Goal: Task Accomplishment & Management: Manage account settings

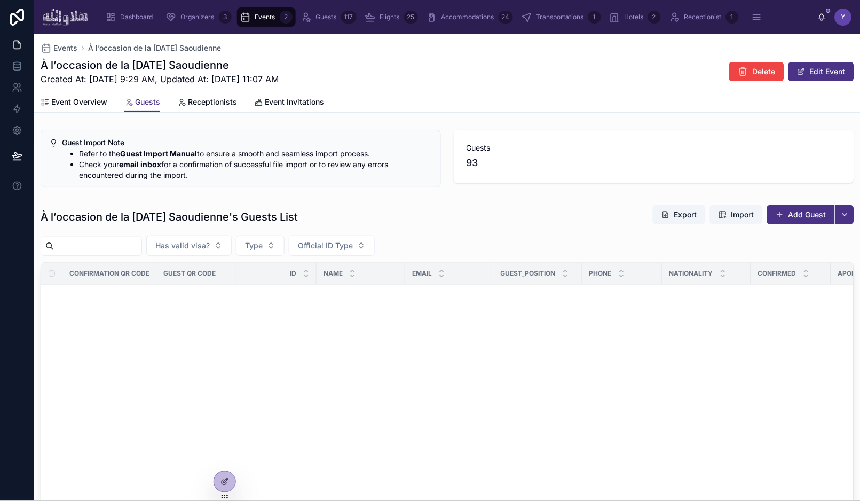
scroll to position [3802, 0]
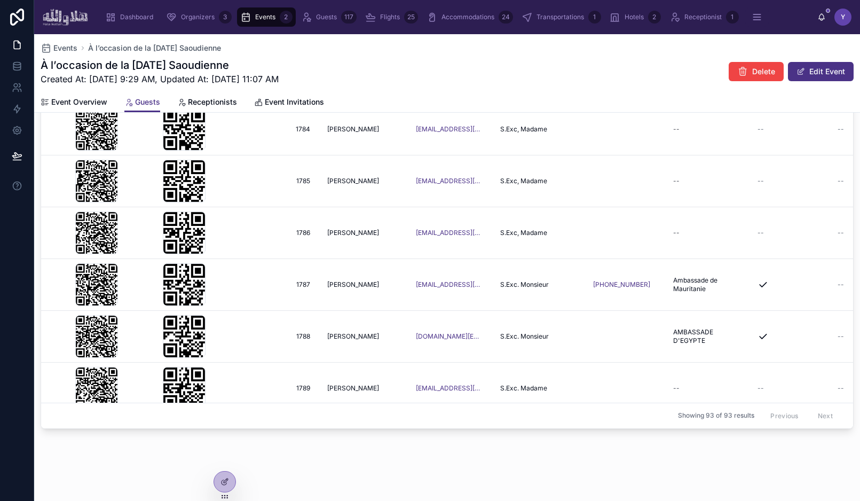
click at [368, 73] on div "À l’occasion de la [DATE] Saoudienne Created At: [DATE] 9:29 AM, Updated At: [D…" at bounding box center [447, 72] width 813 height 28
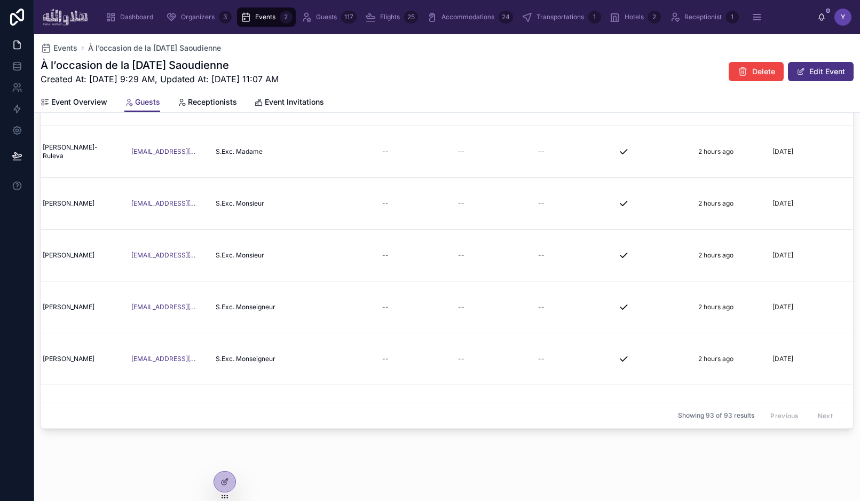
scroll to position [0, 0]
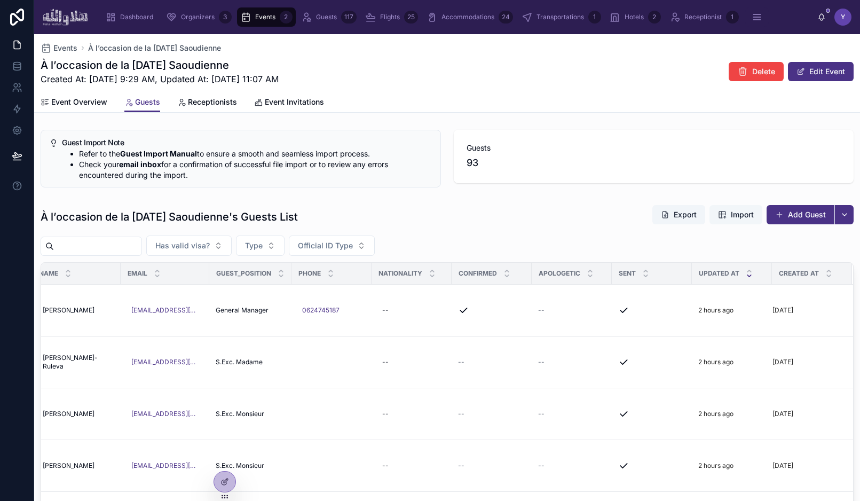
click at [743, 216] on span "Import" at bounding box center [742, 214] width 23 height 11
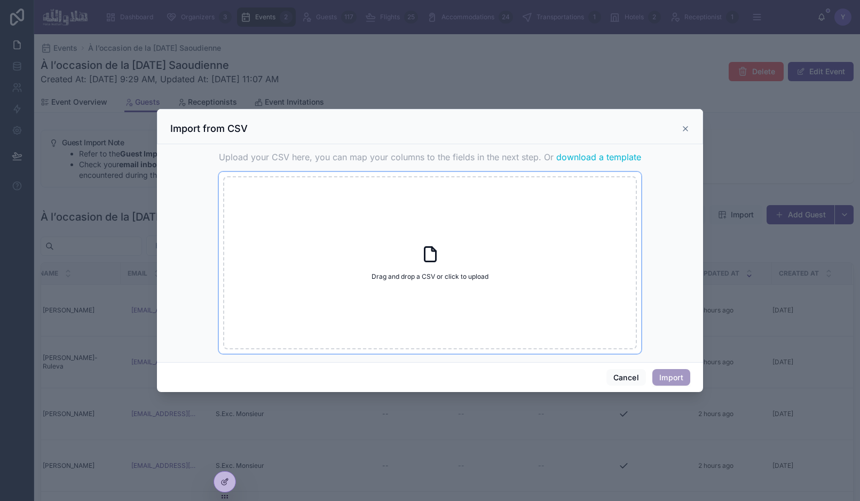
click at [470, 247] on div "Drag and drop a CSV or click to upload Drag and drop a CSV or click to upload" at bounding box center [430, 262] width 414 height 173
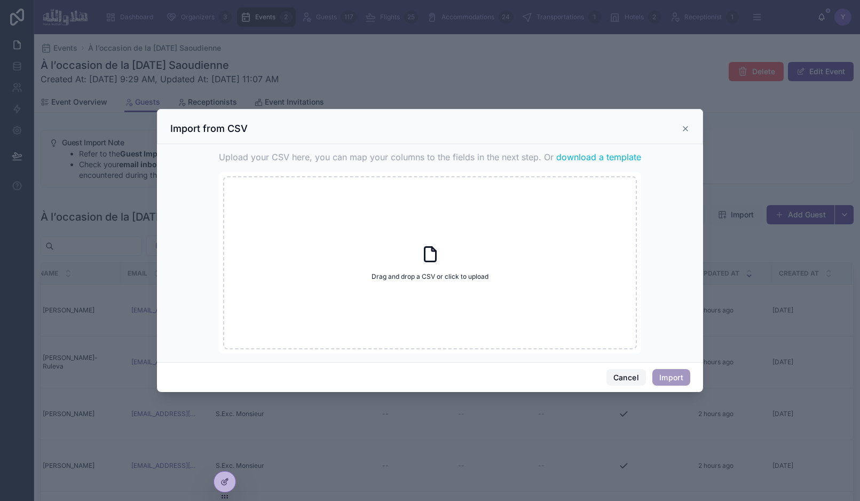
click at [621, 384] on button "Cancel" at bounding box center [626, 377] width 40 height 17
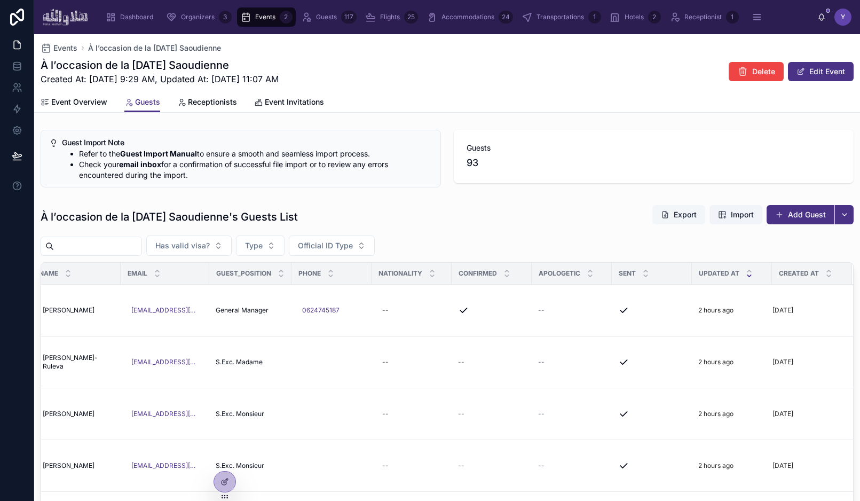
click at [673, 216] on button "Export" at bounding box center [678, 214] width 53 height 19
click at [589, 206] on div "À l’occasion de la [DATE] Saoudienne's Guests List Export Import Add Guest" at bounding box center [447, 216] width 813 height 25
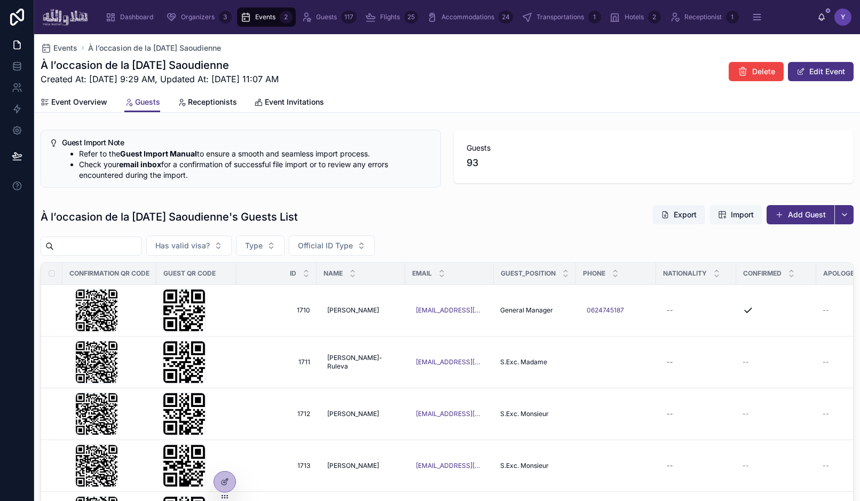
click at [742, 219] on span "Import" at bounding box center [742, 214] width 23 height 11
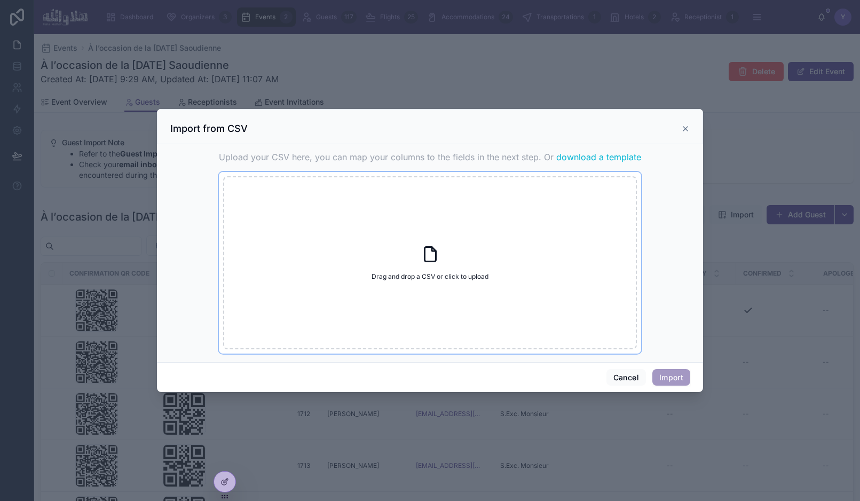
click at [403, 236] on div "Drag and drop a CSV or click to upload Drag and drop a CSV or click to upload" at bounding box center [430, 262] width 414 height 173
click at [422, 258] on icon at bounding box center [430, 253] width 19 height 19
type input "**********"
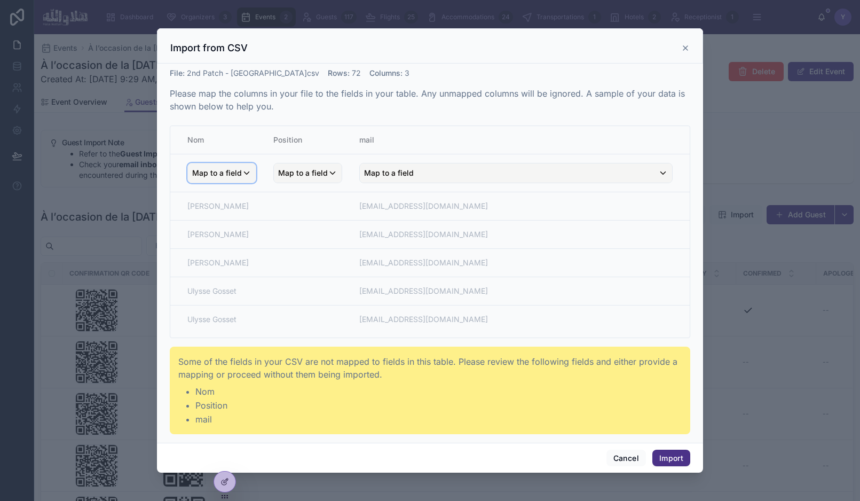
click at [234, 171] on span "Map to a field" at bounding box center [217, 172] width 50 height 19
click at [247, 228] on span "guest_name" at bounding box center [230, 231] width 42 height 13
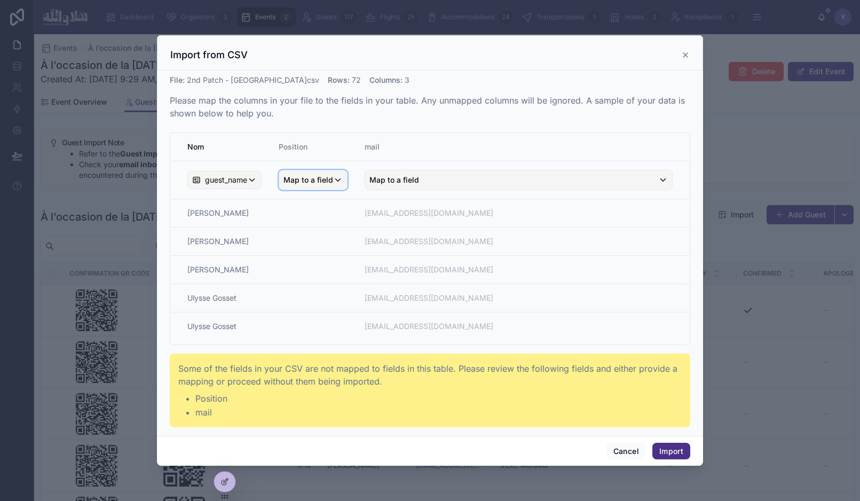
click at [322, 185] on span "Map to a field" at bounding box center [308, 179] width 50 height 19
click at [330, 275] on span "Guest_position" at bounding box center [327, 278] width 51 height 13
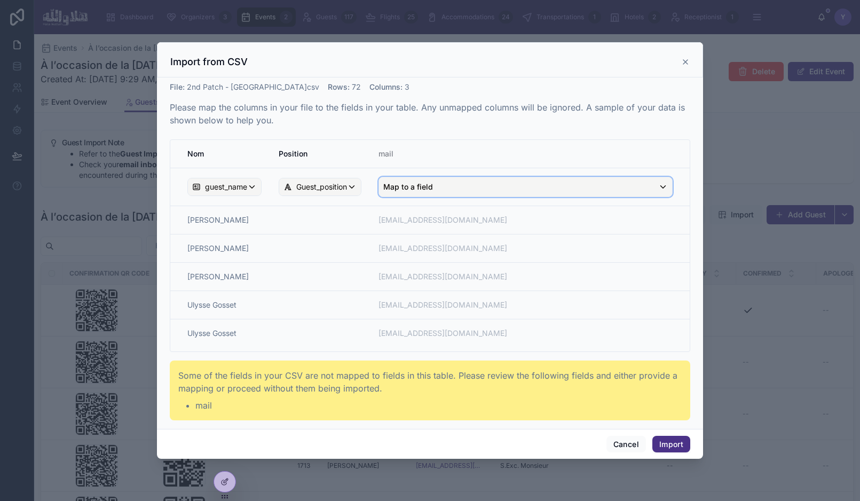
click at [430, 194] on span "Map to a field" at bounding box center [408, 186] width 50 height 19
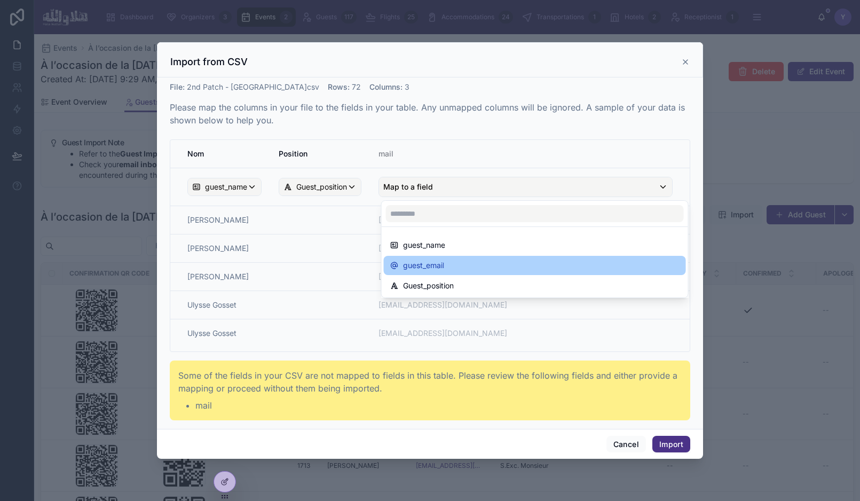
click at [439, 267] on span "guest_email" at bounding box center [423, 265] width 41 height 13
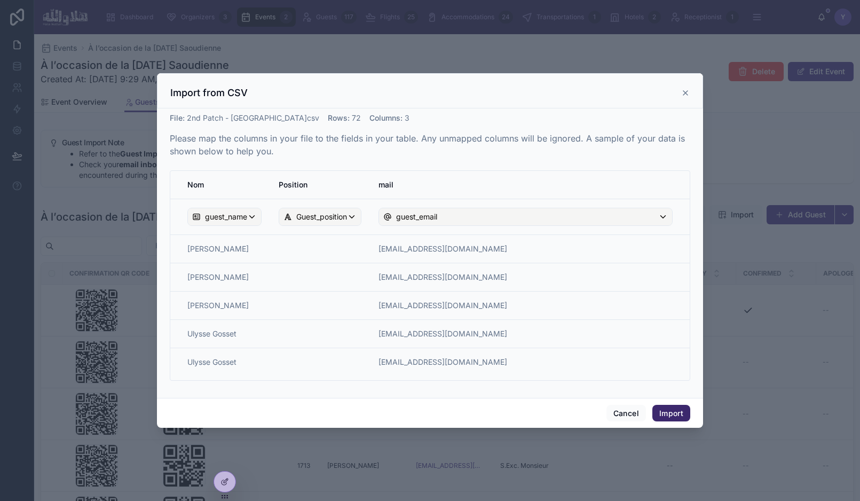
click at [667, 411] on button "Import" at bounding box center [671, 413] width 38 height 17
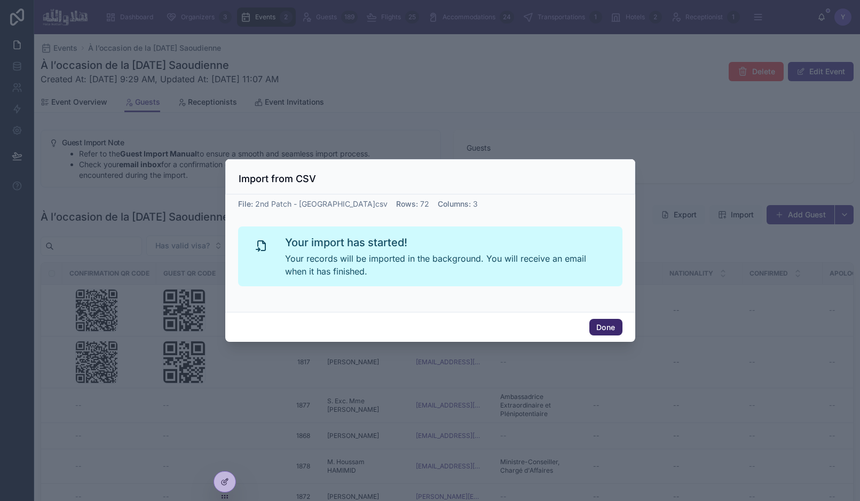
click at [603, 325] on button "Done" at bounding box center [605, 327] width 33 height 17
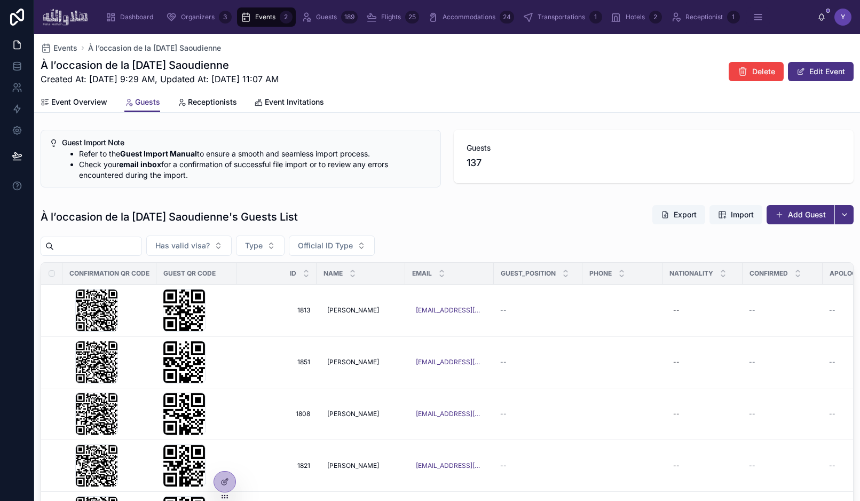
click at [840, 12] on div "Y" at bounding box center [842, 17] width 17 height 17
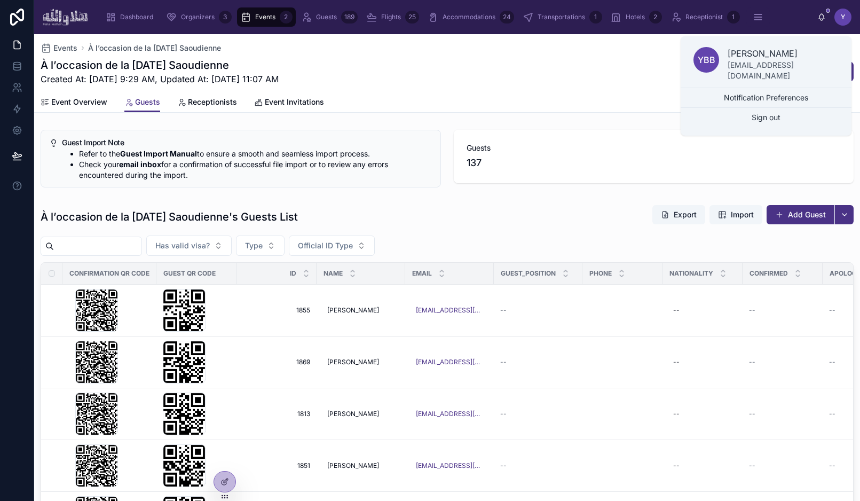
click at [840, 12] on div "Y" at bounding box center [842, 17] width 17 height 17
click at [467, 67] on div "À l’occasion de la [DATE] Saoudienne Created At: [DATE] 9:29 AM, Updated At: [D…" at bounding box center [447, 72] width 813 height 28
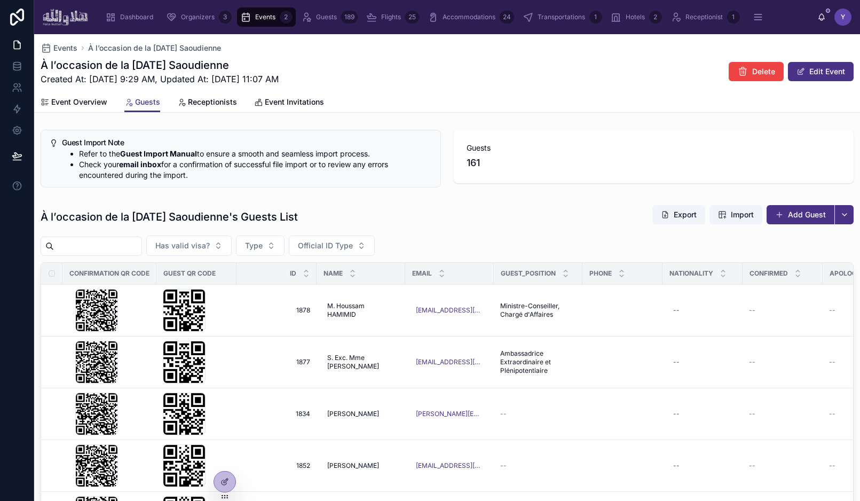
click at [467, 201] on div "À l’occasion de la [DATE] Saoudienne's Guests List Export Import Add Guest Has …" at bounding box center [447, 421] width 826 height 443
click at [492, 193] on div "Guest Import Note Refer to the Guest Import Manual to ensure a smooth and seaml…" at bounding box center [447, 384] width 826 height 518
click at [221, 486] on div at bounding box center [224, 481] width 21 height 20
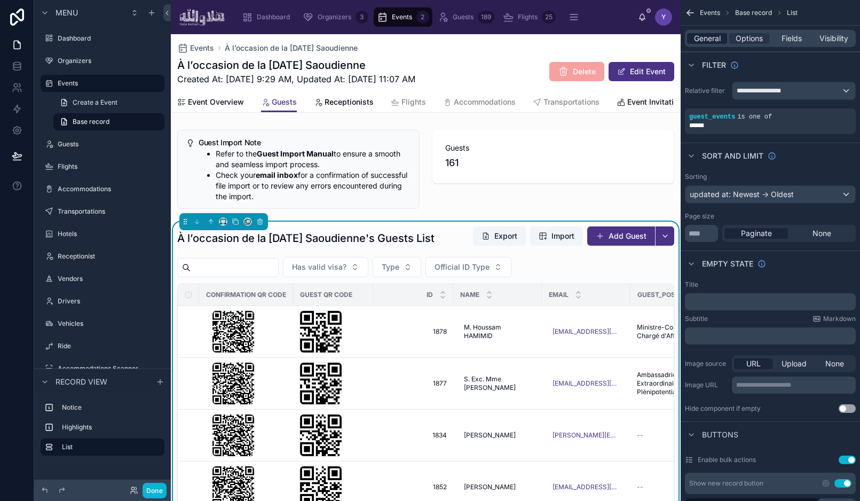
click at [708, 38] on span "General" at bounding box center [707, 38] width 27 height 11
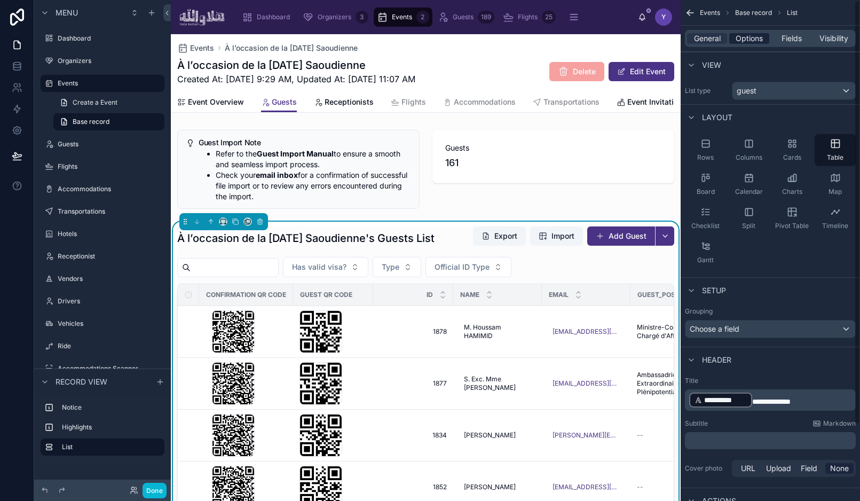
click at [751, 40] on span "Options" at bounding box center [749, 38] width 27 height 11
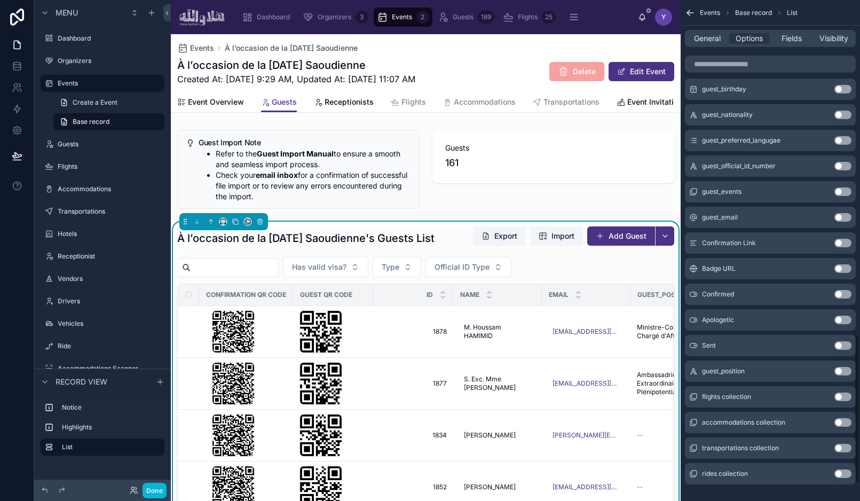
scroll to position [1183, 0]
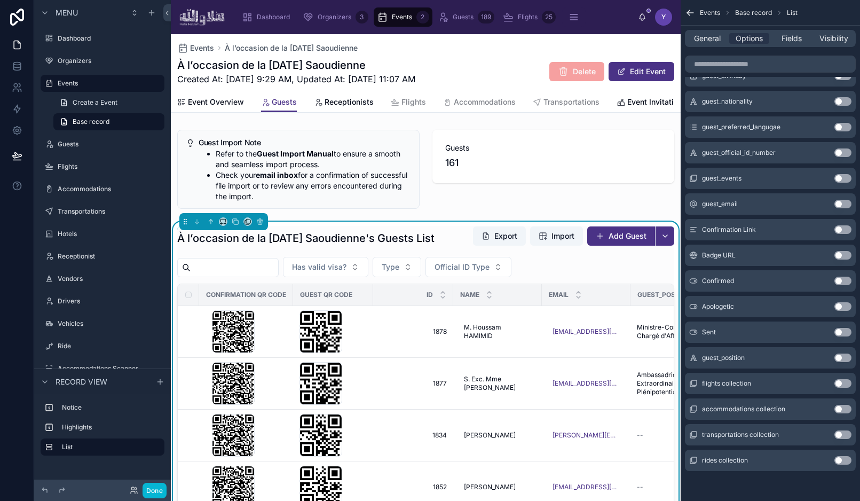
click at [843, 332] on button "Use setting" at bounding box center [842, 332] width 17 height 9
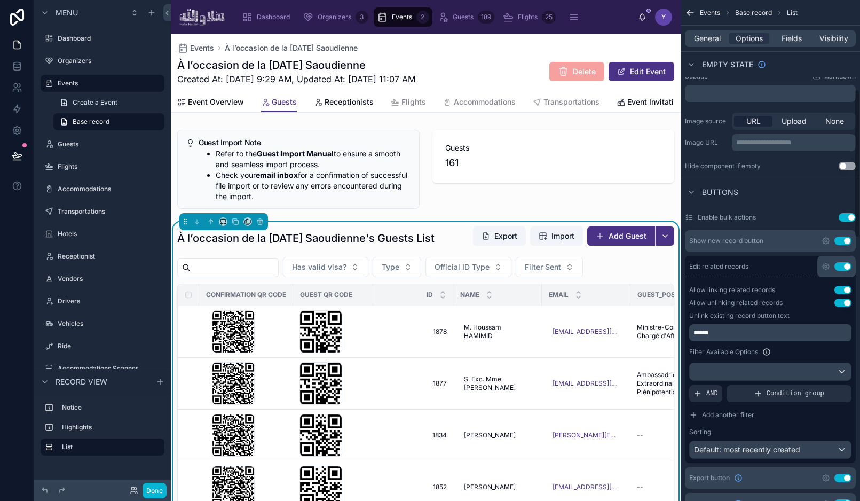
scroll to position [0, 0]
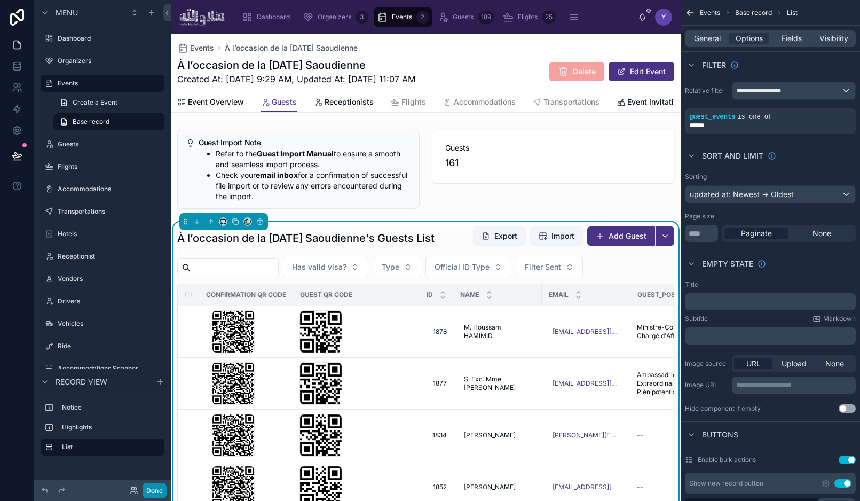
click at [161, 487] on button "Done" at bounding box center [155, 490] width 24 height 15
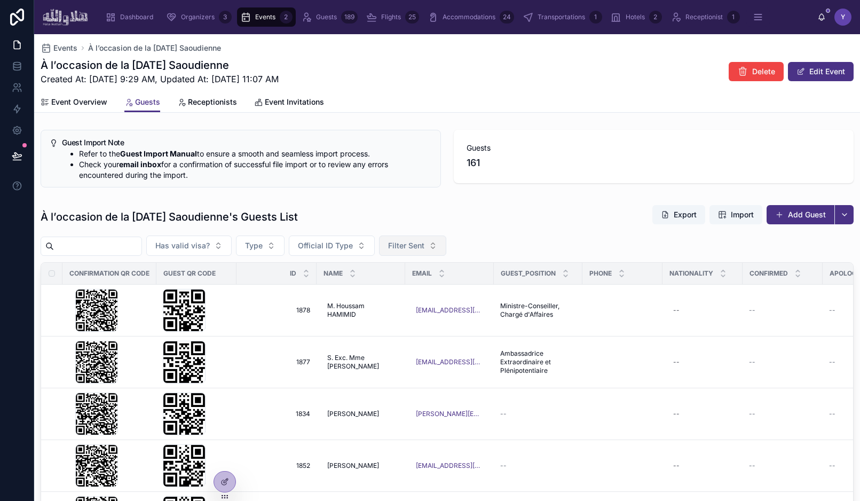
click at [419, 250] on span "Filter Sent" at bounding box center [406, 245] width 36 height 11
click at [410, 308] on div "No" at bounding box center [421, 305] width 128 height 17
click at [499, 221] on div "À l’occasion de la [DATE] Saoudienne's Guests List Export Import Add Guest" at bounding box center [447, 216] width 813 height 25
click at [660, 215] on button "Export" at bounding box center [678, 214] width 53 height 19
click at [742, 233] on div "À l’occasion de la [DATE] Saoudienne's Guests List Export Import Add Guest Has …" at bounding box center [447, 421] width 813 height 435
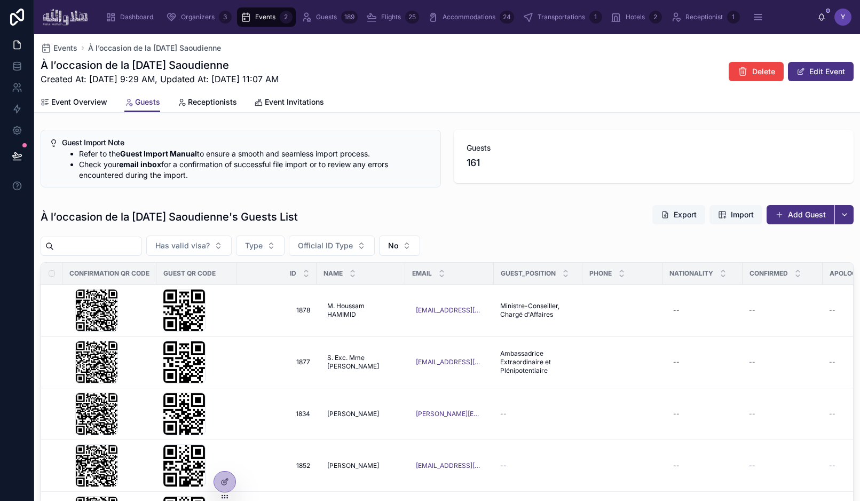
click at [740, 210] on span "Import" at bounding box center [742, 214] width 23 height 11
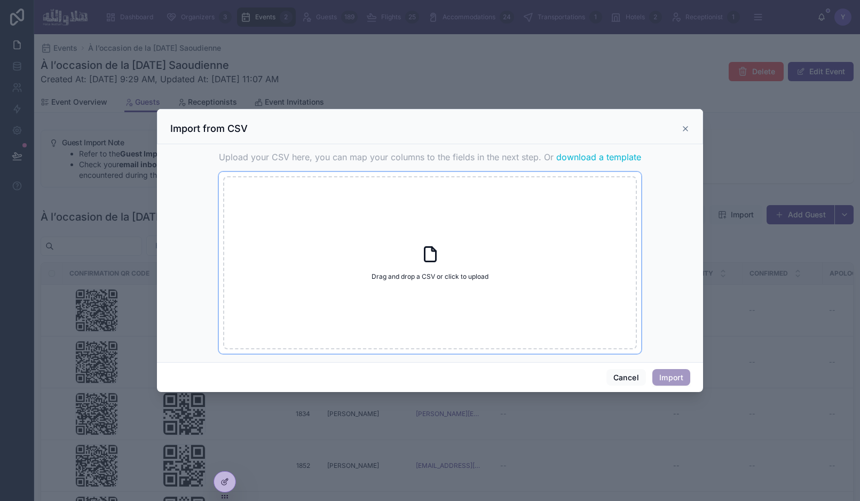
click at [428, 251] on icon at bounding box center [430, 253] width 19 height 19
type input "**********"
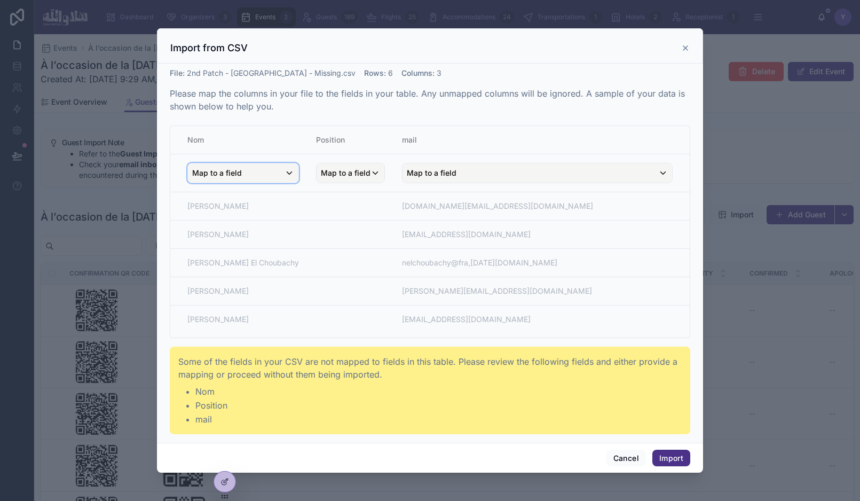
click at [231, 166] on span "Map to a field" at bounding box center [217, 172] width 50 height 19
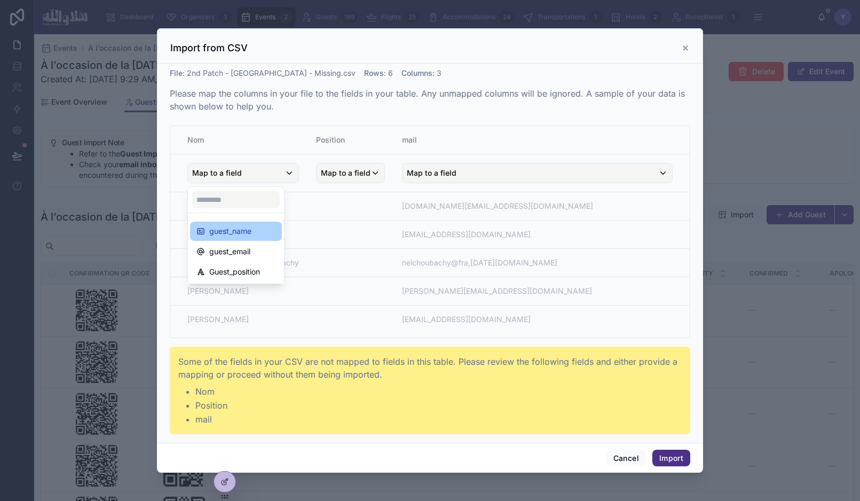
click at [244, 231] on span "guest_name" at bounding box center [230, 231] width 42 height 13
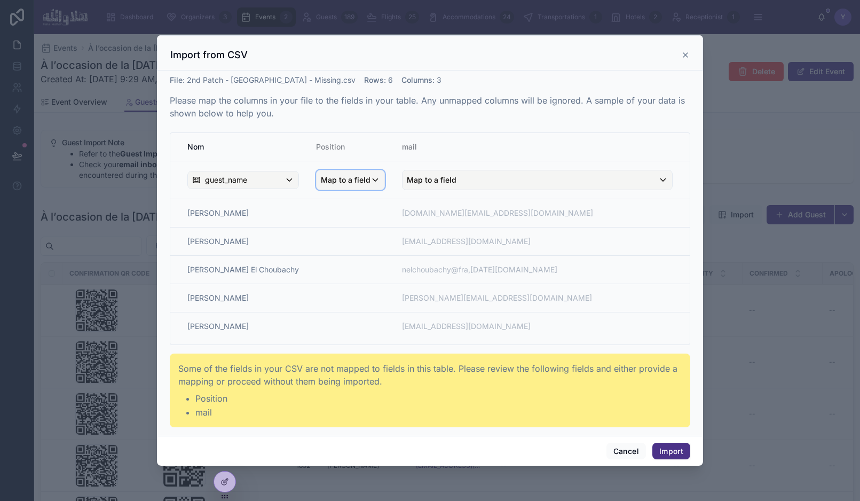
click at [321, 180] on span "Map to a field" at bounding box center [346, 179] width 50 height 19
click at [319, 275] on span "Guest_position" at bounding box center [327, 278] width 51 height 13
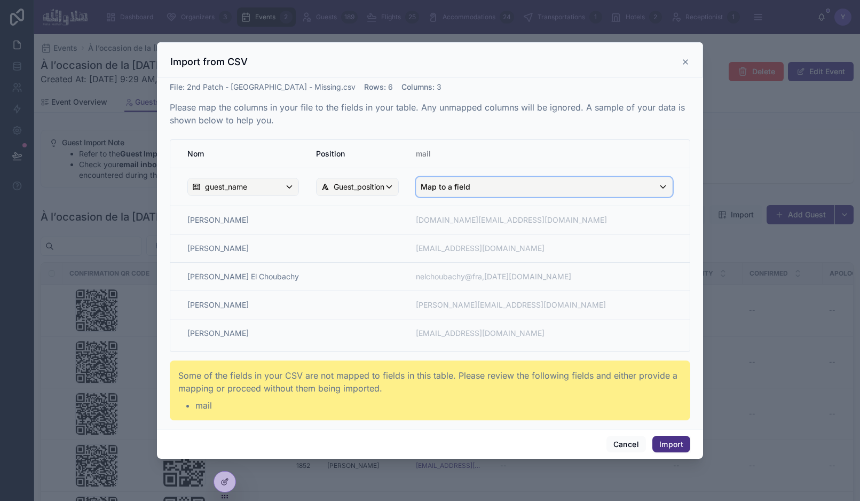
click at [421, 191] on span "Map to a field" at bounding box center [446, 186] width 50 height 19
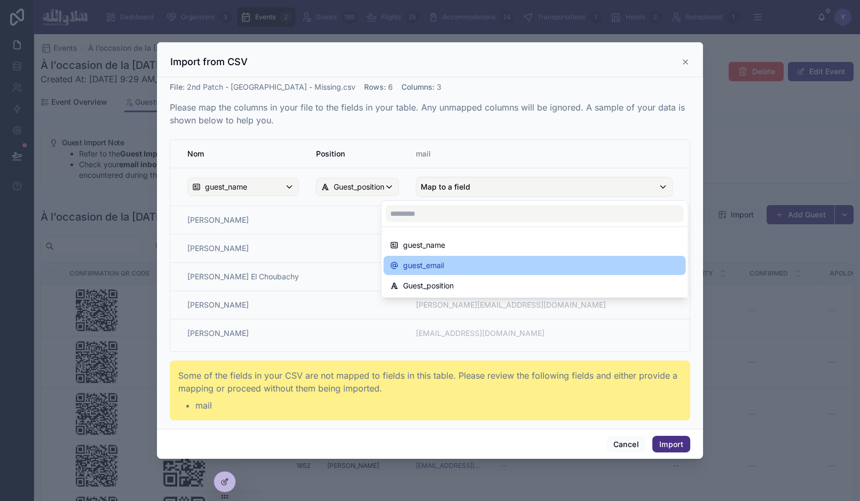
click at [422, 274] on div "guest_email" at bounding box center [535, 265] width 302 height 19
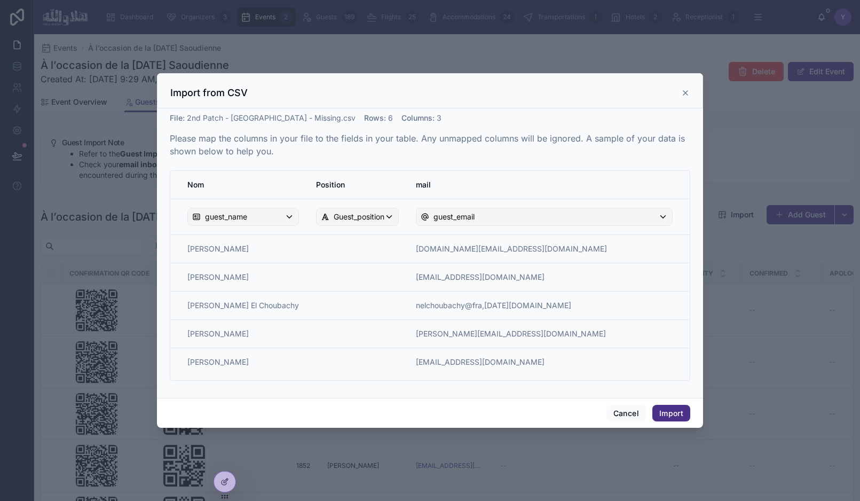
click at [456, 178] on th "mail" at bounding box center [548, 185] width 282 height 28
click at [669, 415] on button "Import" at bounding box center [671, 413] width 38 height 17
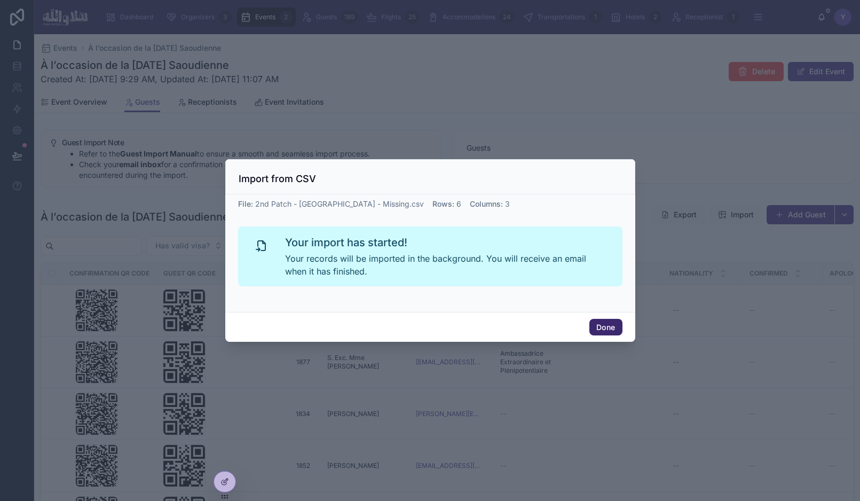
click at [602, 328] on button "Done" at bounding box center [605, 327] width 33 height 17
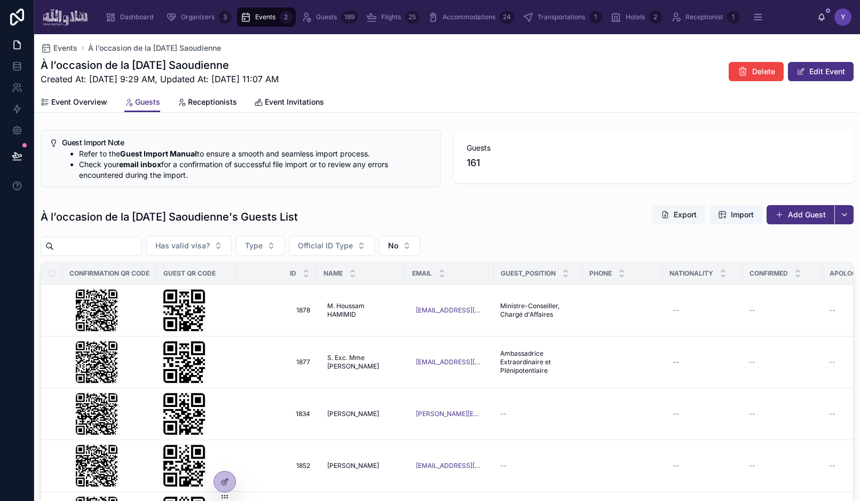
click at [568, 233] on div "À l’occasion de la [DATE] Saoudienne's Guests List Export Import Add Guest Has …" at bounding box center [447, 421] width 813 height 435
click at [839, 219] on button "button" at bounding box center [843, 214] width 19 height 19
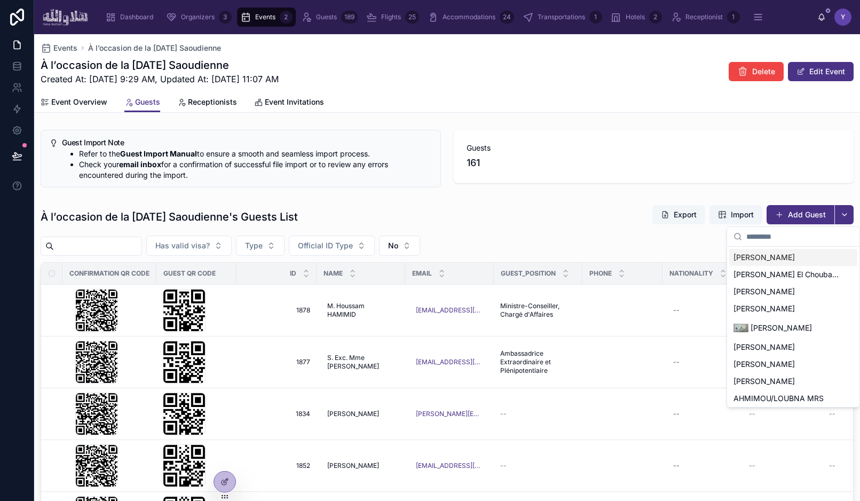
paste input "**********"
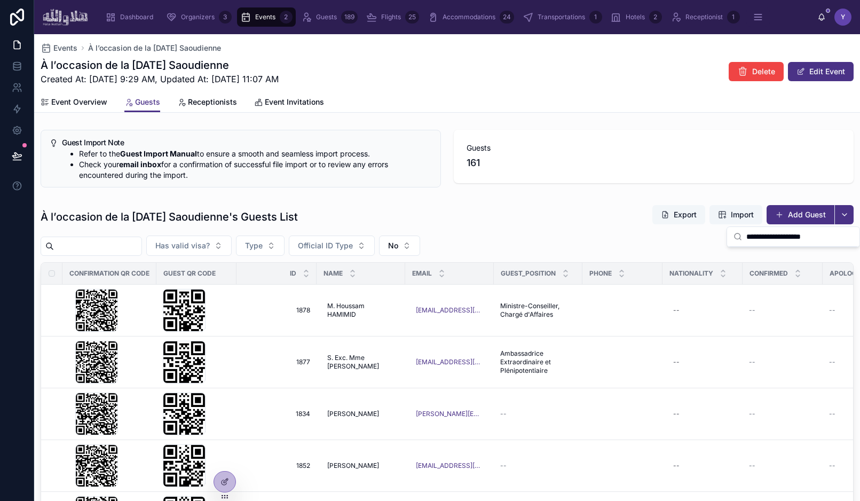
type input "**********"
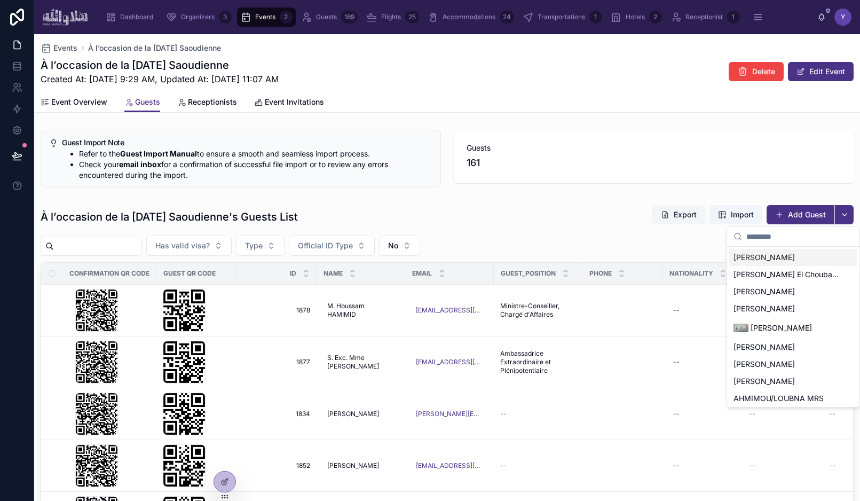
paste input "**********"
type input "**********"
click at [483, 196] on div "Guest Import Note Refer to the Guest Import Manual to ensure a smooth and seaml…" at bounding box center [447, 384] width 826 height 518
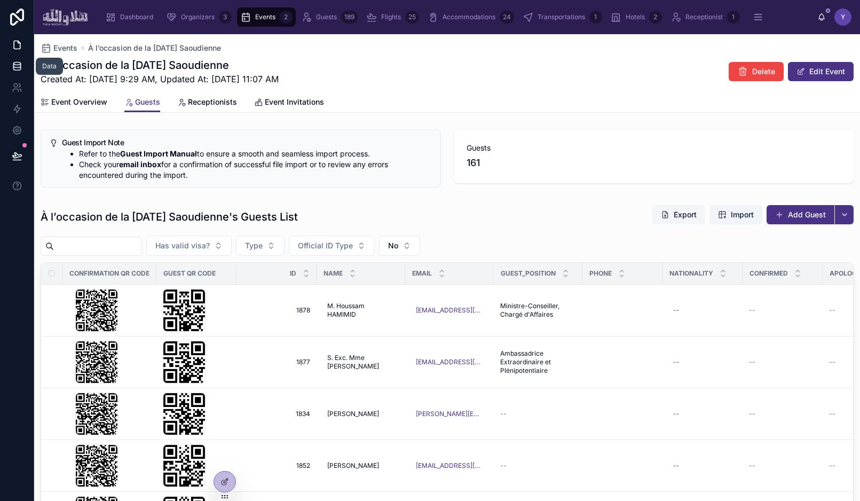
click at [18, 68] on icon at bounding box center [17, 66] width 11 height 11
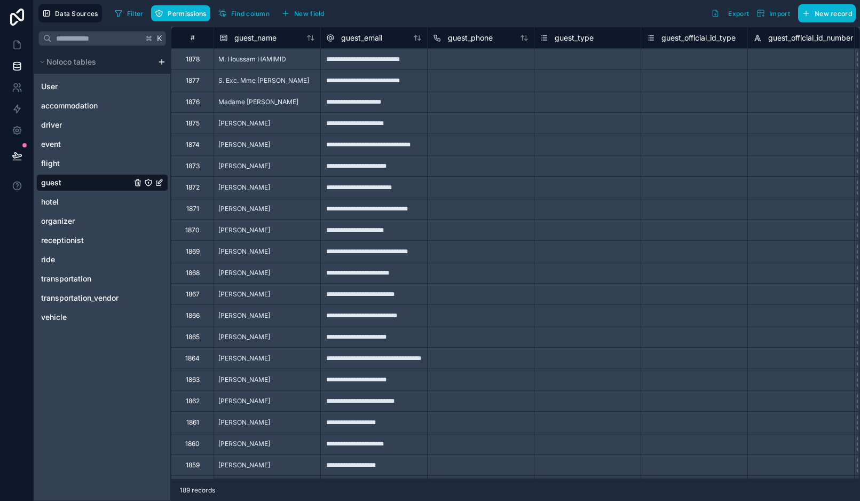
click at [480, 11] on div "Filter Permissions Find column New field Export Import New record" at bounding box center [483, 13] width 745 height 18
click at [495, 22] on div "Data Sources Filter Permissions Find column New field Export Import New record" at bounding box center [447, 13] width 826 height 27
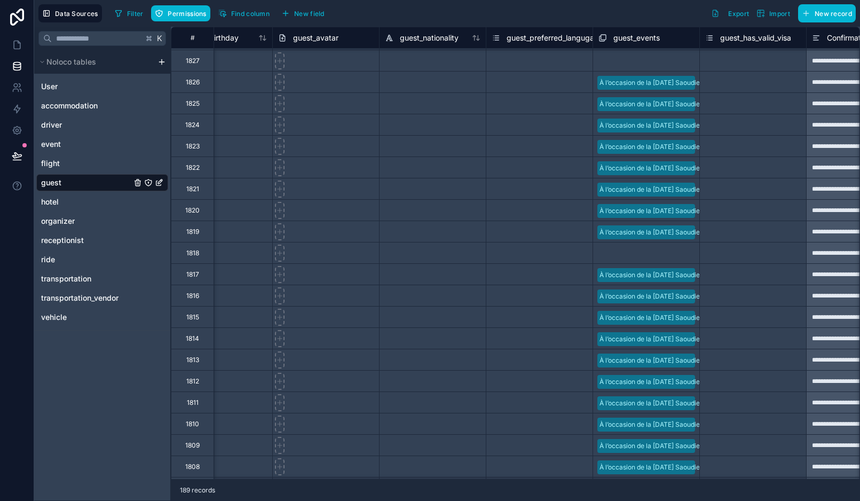
scroll to position [1087, 940]
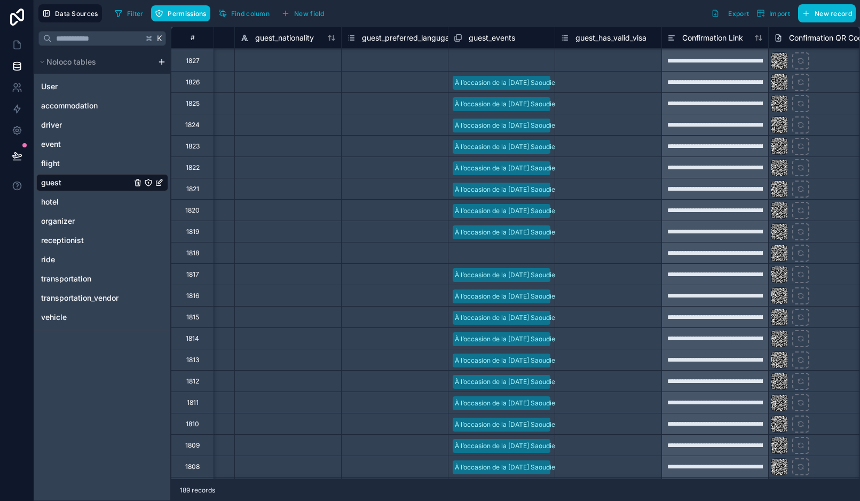
click at [524, 262] on div "Select a guest_events" at bounding box center [501, 252] width 106 height 21
click at [514, 249] on div "Select a guest_events" at bounding box center [481, 253] width 66 height 9
click at [513, 254] on div "Select a guest_events" at bounding box center [481, 253] width 66 height 9
click at [506, 500] on div "À l’occasion de la [DATE] Saoudienne" at bounding box center [430, 507] width 860 height 13
click at [424, 252] on div "Select a guest_preferred_langugae" at bounding box center [395, 252] width 96 height 17
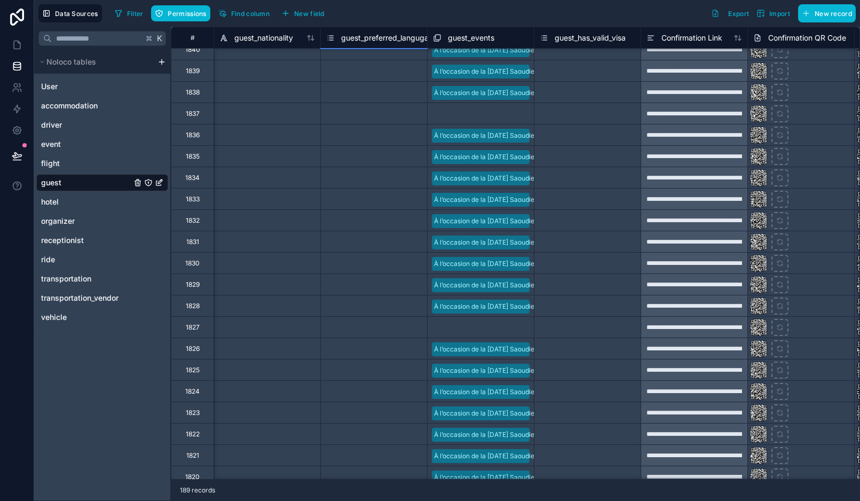
scroll to position [821, 1033]
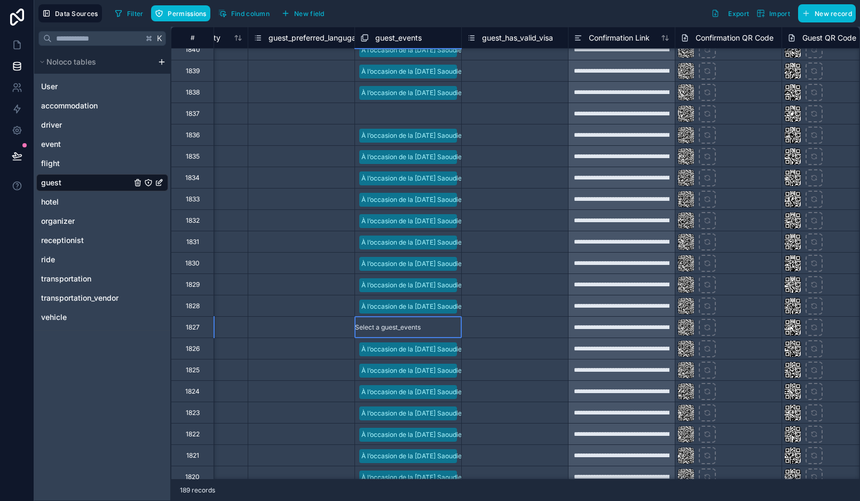
click at [421, 329] on div "Select a guest_events" at bounding box center [388, 327] width 66 height 9
click at [423, 500] on div "À l’occasion de la [DATE] Saoudienne" at bounding box center [430, 507] width 860 height 13
click at [408, 117] on div "Select a guest_events" at bounding box center [388, 113] width 66 height 9
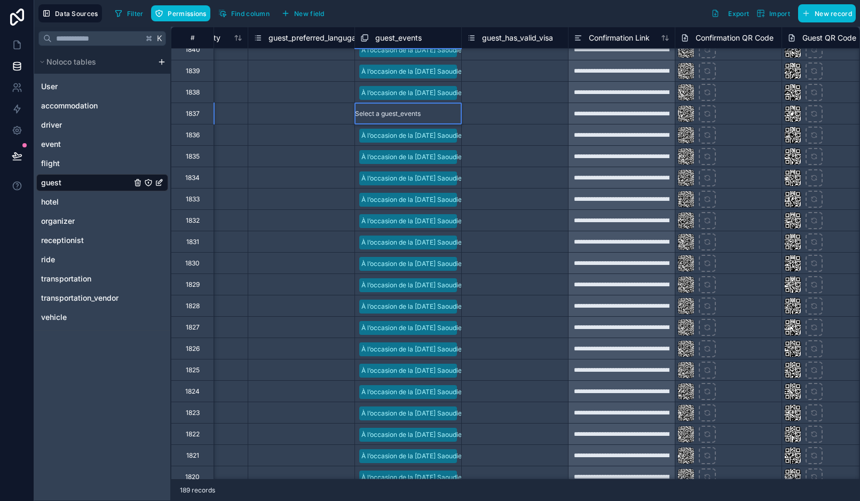
click at [406, 500] on div "À l’occasion de la [DATE] Saoudienne" at bounding box center [430, 507] width 860 height 13
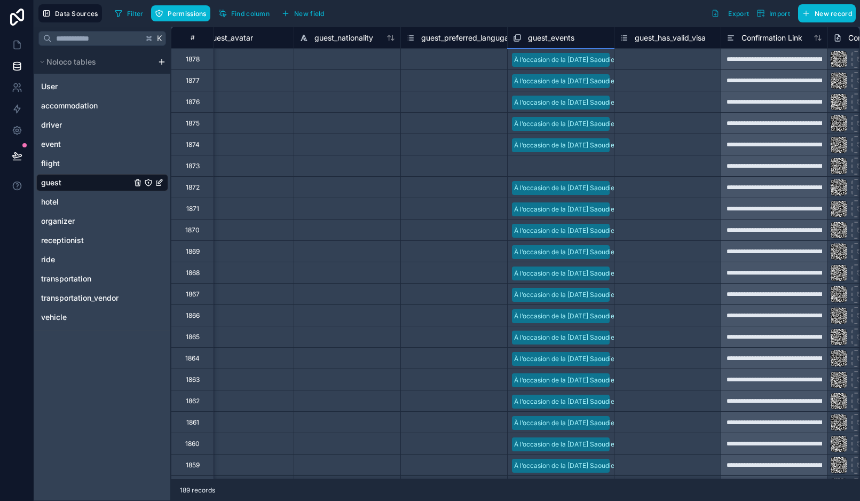
scroll to position [0, 912]
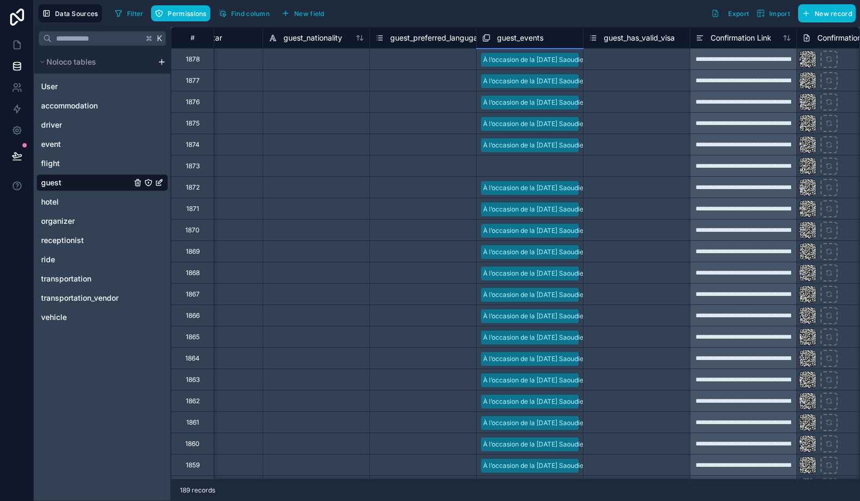
click at [529, 164] on div "Select a guest_events" at bounding box center [515, 166] width 66 height 9
click at [529, 164] on div "Select a guest_events" at bounding box center [510, 166] width 66 height 9
click at [526, 500] on div "À l’occasion de la [DATE] Saoudienne" at bounding box center [430, 507] width 860 height 13
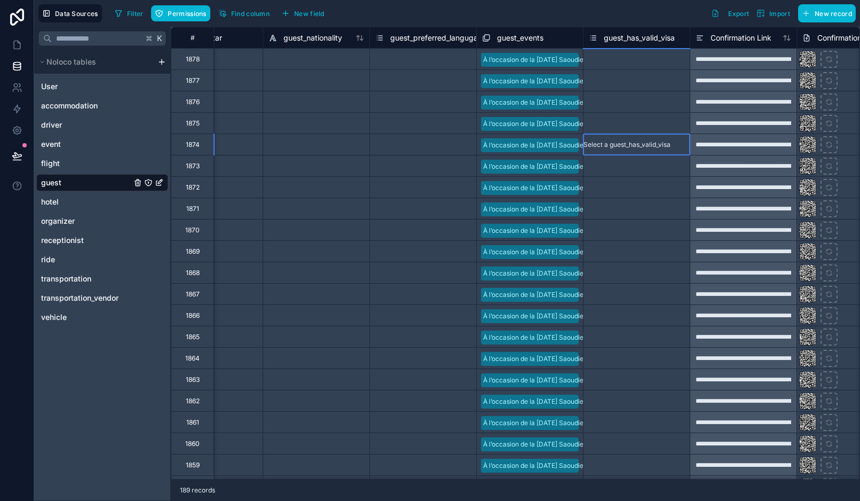
click at [615, 137] on div "Select a guest_has_valid_visa" at bounding box center [636, 144] width 106 height 21
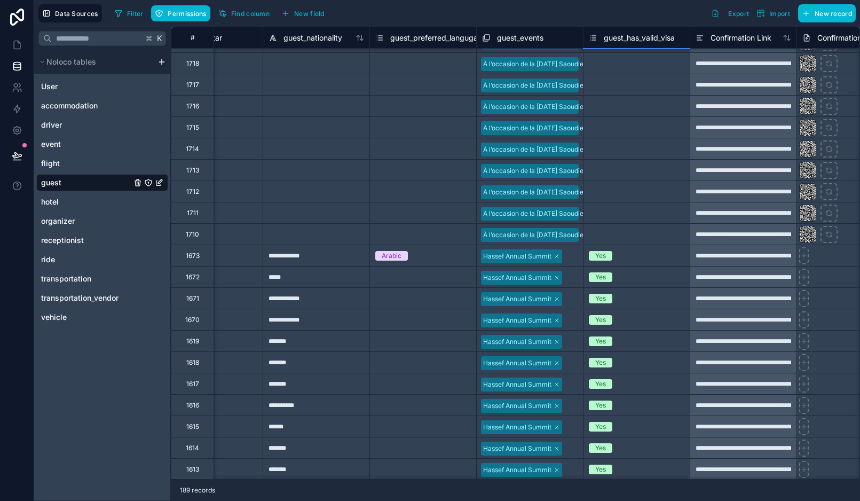
scroll to position [3285, 912]
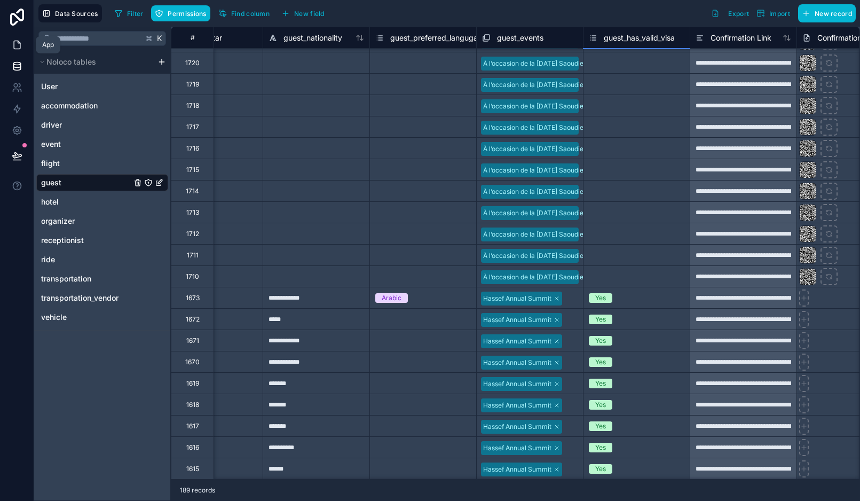
click at [8, 51] on link at bounding box center [17, 44] width 34 height 21
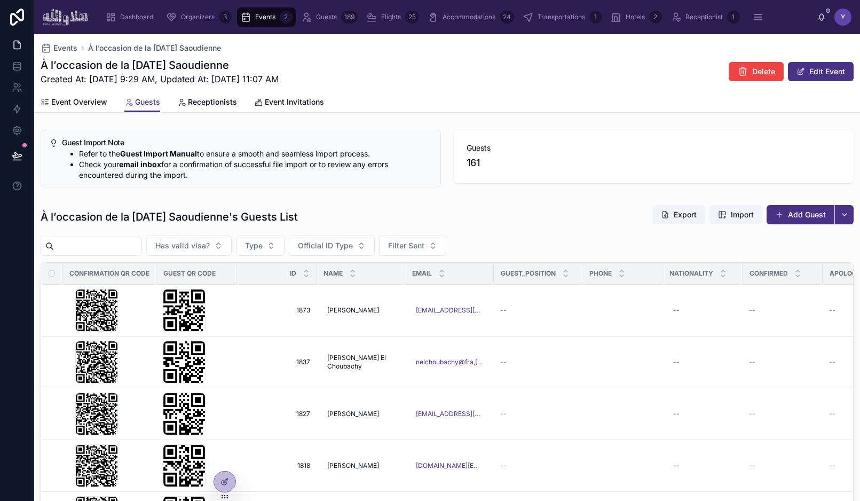
click at [504, 204] on div "À l’occasion de la [DATE] Saoudienne's Guests List Export Import Add Guest" at bounding box center [447, 216] width 813 height 25
click at [19, 65] on icon at bounding box center [16, 63] width 7 height 3
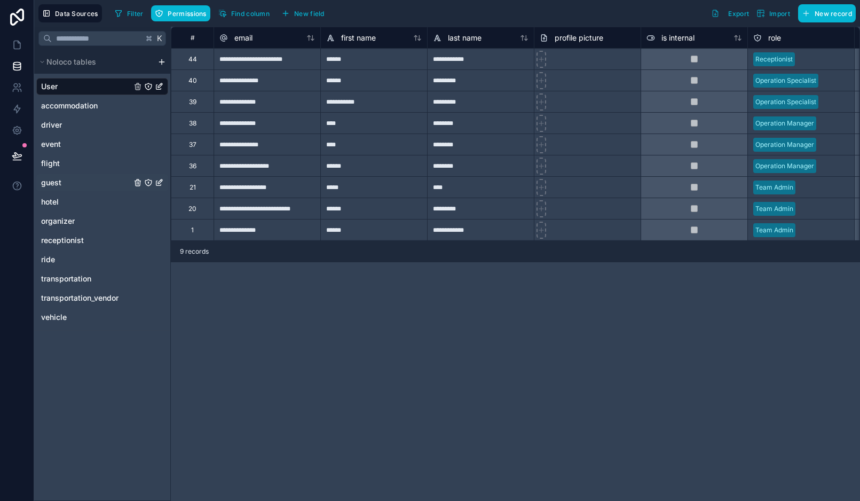
click at [68, 177] on div "guest" at bounding box center [102, 182] width 132 height 17
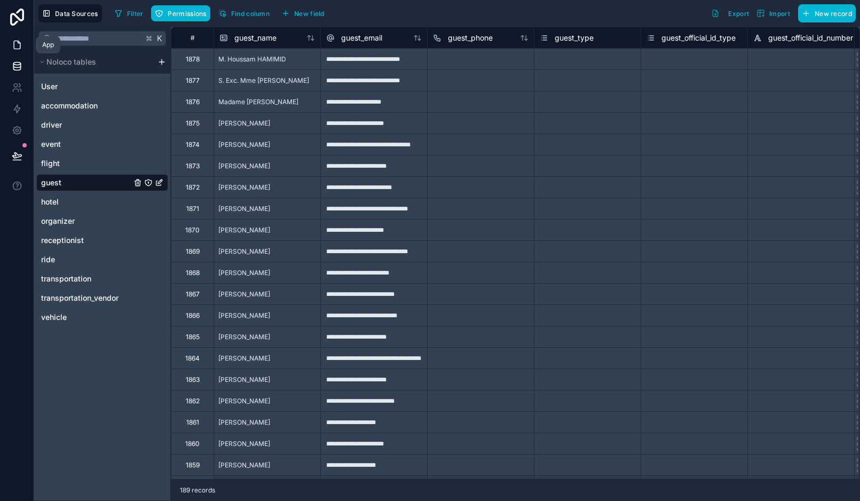
click at [18, 48] on icon at bounding box center [17, 45] width 6 height 8
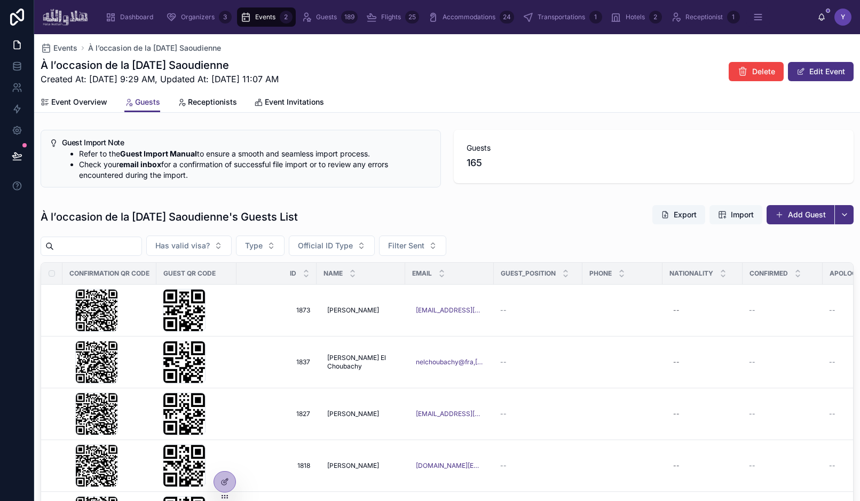
click at [737, 216] on span "Import" at bounding box center [742, 214] width 23 height 11
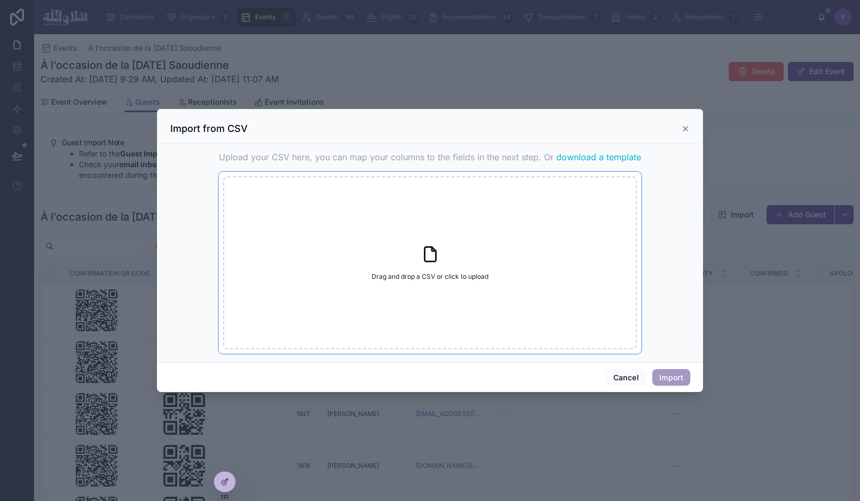
click at [440, 270] on div "Drag and drop a CSV or click to upload Drag and drop a CSV or click to upload" at bounding box center [430, 262] width 414 height 173
type input "**********"
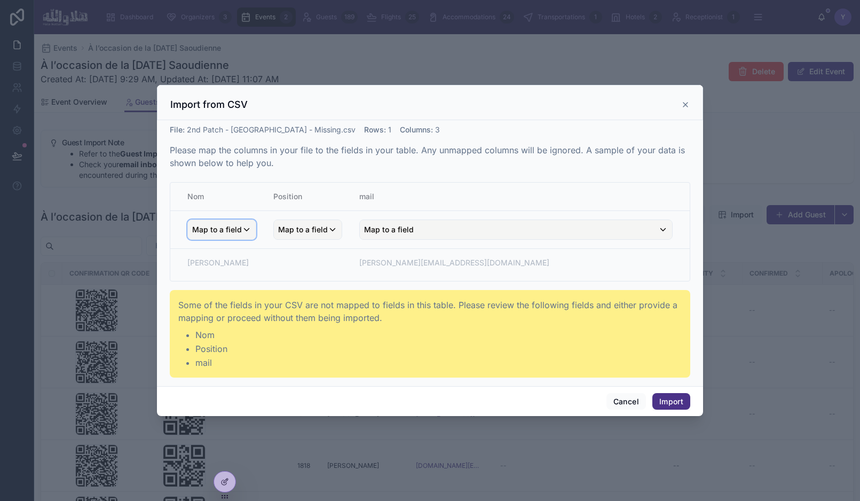
click at [227, 233] on span "Map to a field" at bounding box center [217, 229] width 50 height 19
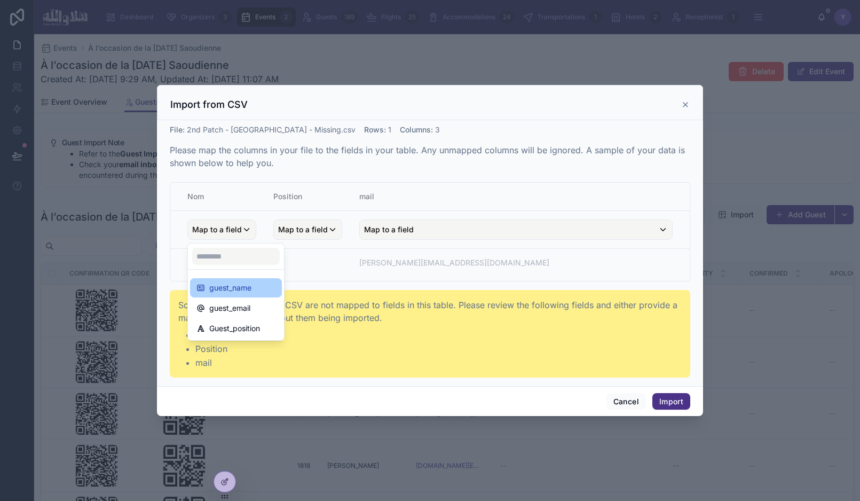
click at [236, 286] on span "guest_name" at bounding box center [230, 287] width 42 height 13
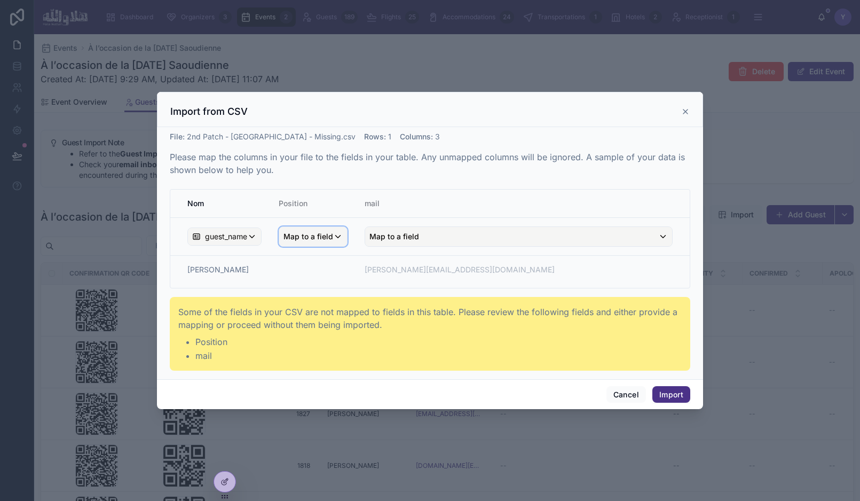
click at [309, 238] on span "Map to a field" at bounding box center [308, 236] width 50 height 19
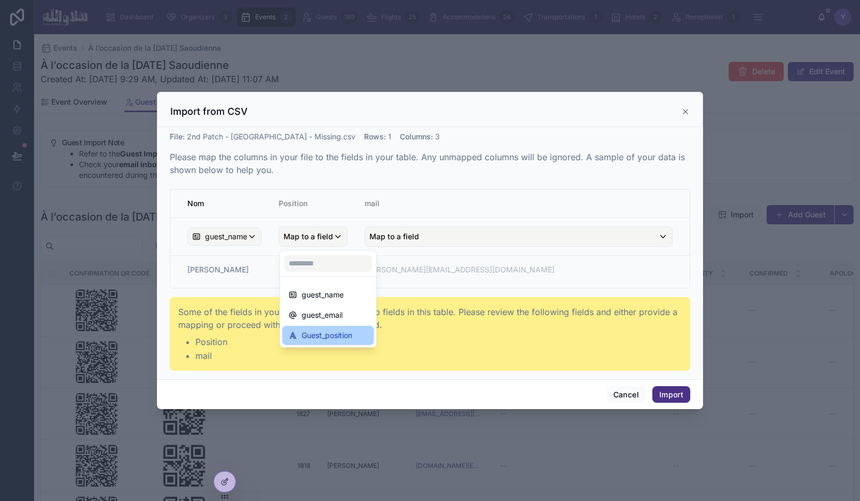
click at [318, 328] on div "Guest_position" at bounding box center [328, 335] width 92 height 19
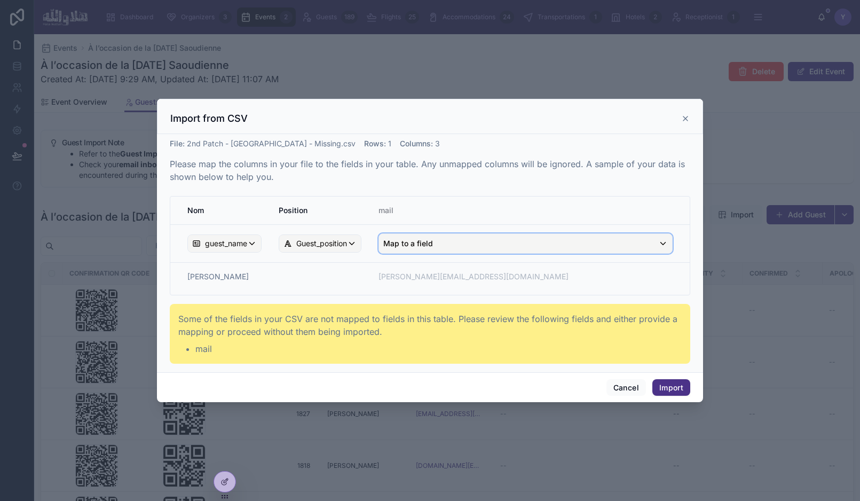
click at [409, 243] on span "Map to a field" at bounding box center [408, 243] width 50 height 19
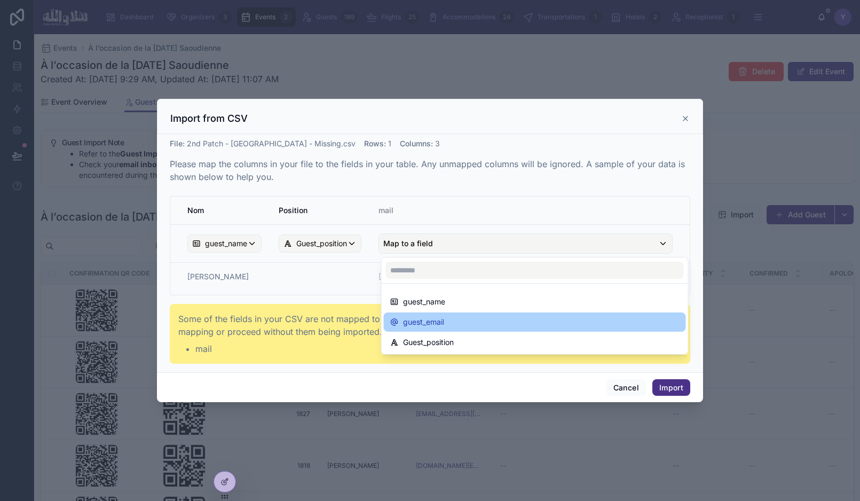
click at [415, 322] on span "guest_email" at bounding box center [423, 321] width 41 height 13
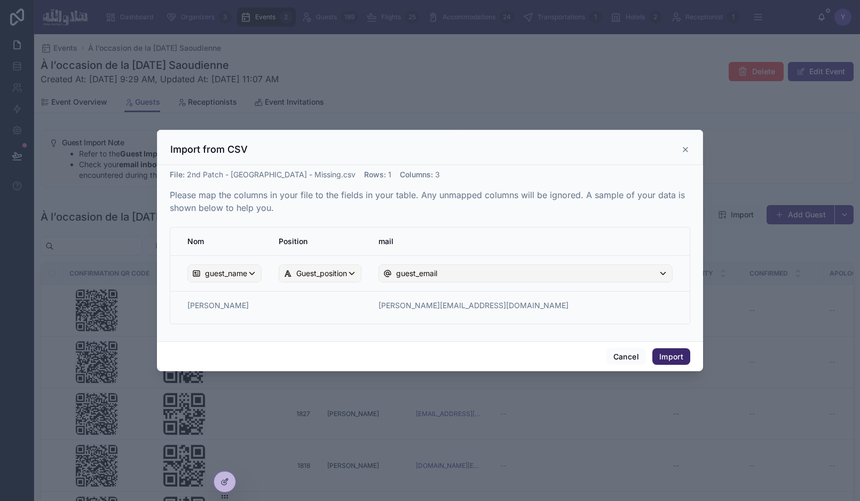
click at [678, 356] on button "Import" at bounding box center [671, 356] width 38 height 17
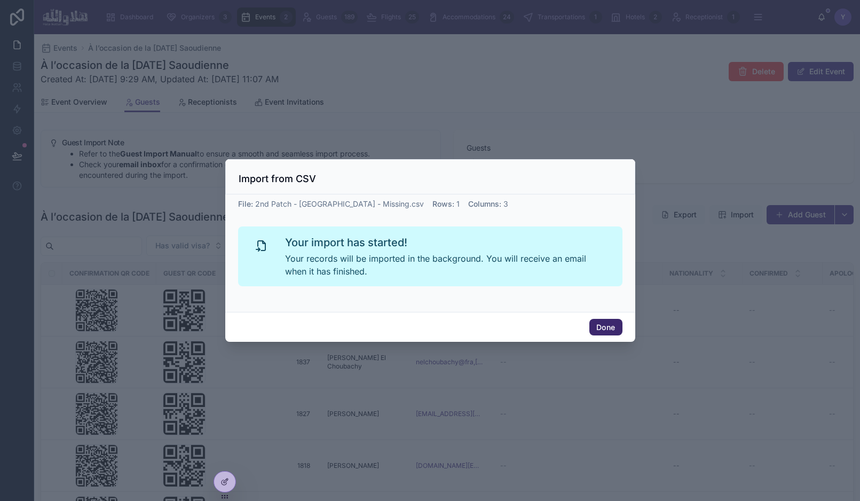
click at [614, 322] on button "Done" at bounding box center [605, 327] width 33 height 17
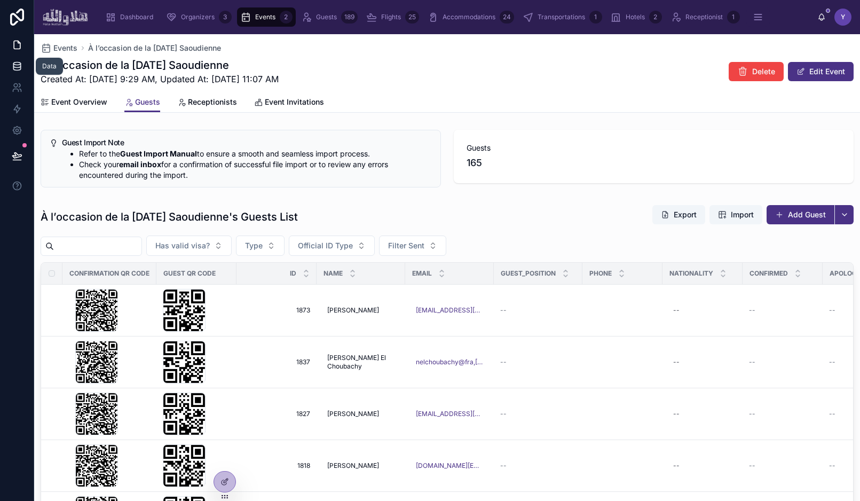
click at [11, 73] on link at bounding box center [17, 66] width 34 height 21
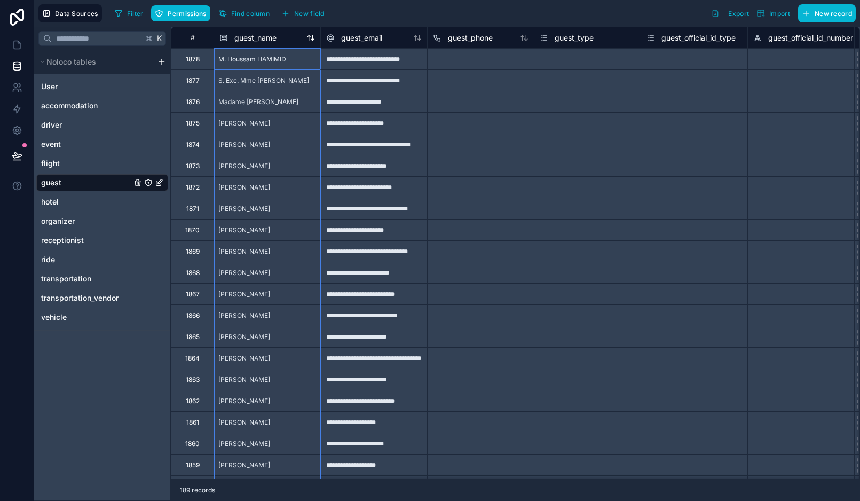
click at [311, 37] on icon at bounding box center [310, 38] width 9 height 9
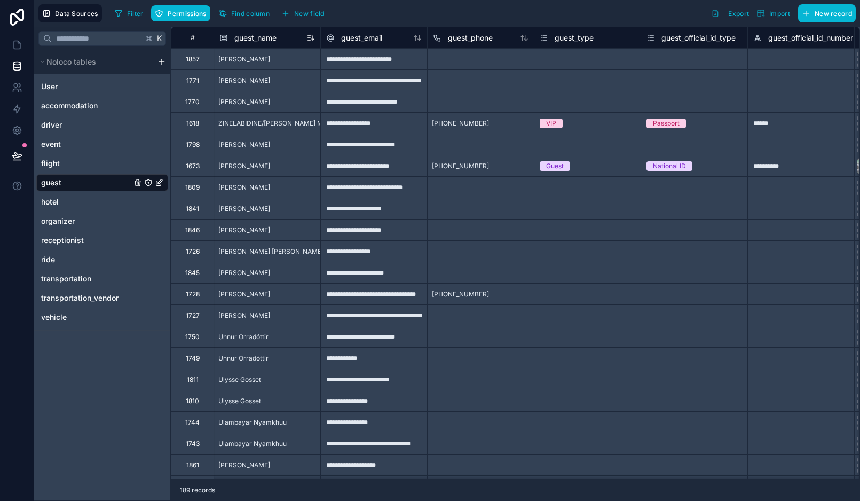
click at [310, 41] on icon at bounding box center [310, 38] width 9 height 9
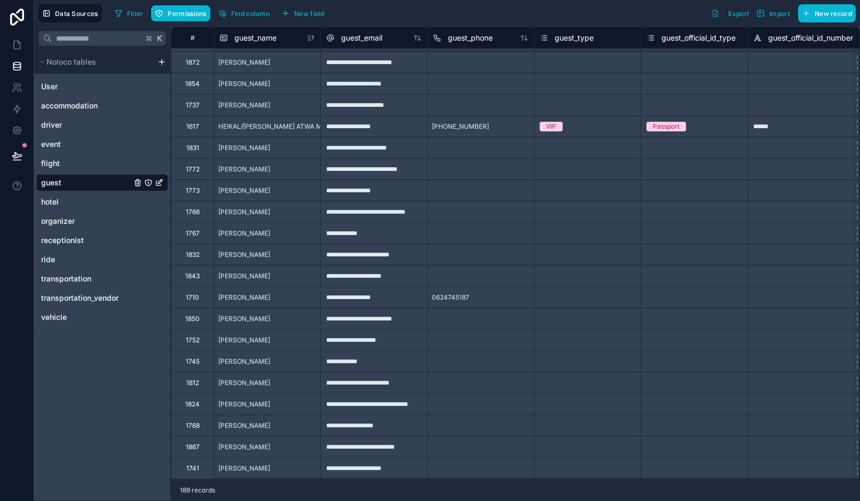
scroll to position [1466, 0]
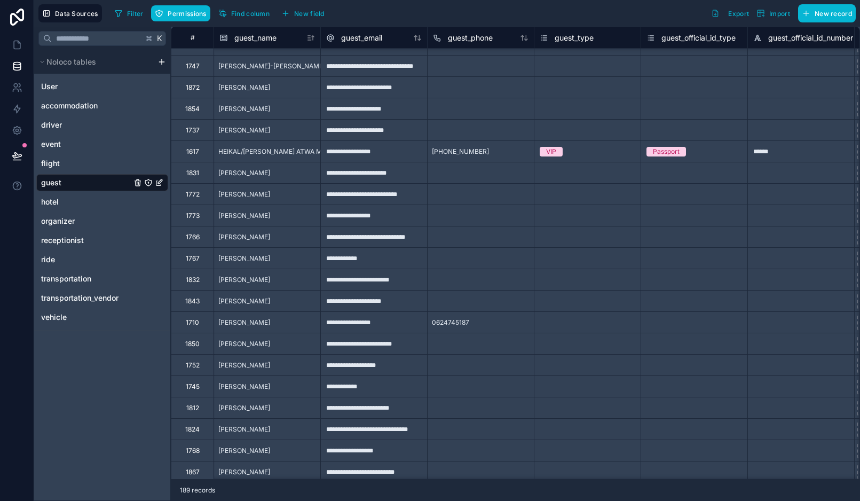
click at [204, 300] on div "1843" at bounding box center [192, 300] width 43 height 21
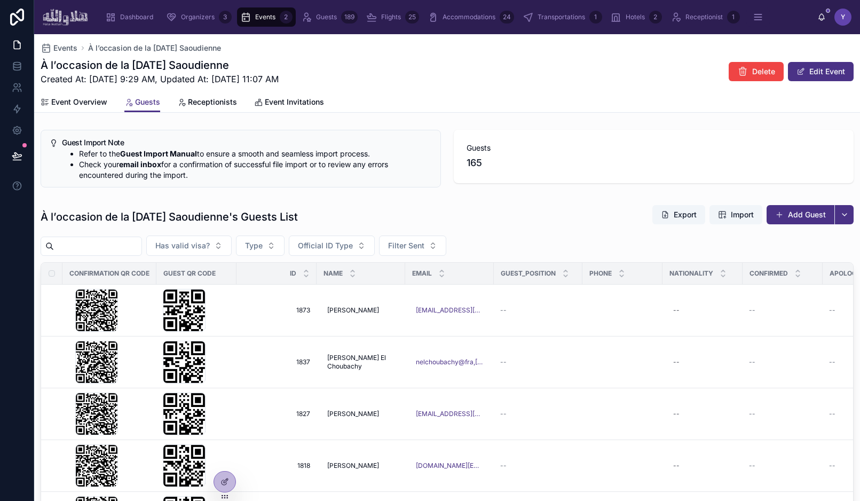
click at [126, 247] on input "text" at bounding box center [98, 246] width 88 height 15
paste input "**********"
type input "**********"
click at [537, 206] on div "À l’occasion de la [DATE] Saoudienne's Guests List Export Import Add Guest" at bounding box center [447, 216] width 813 height 25
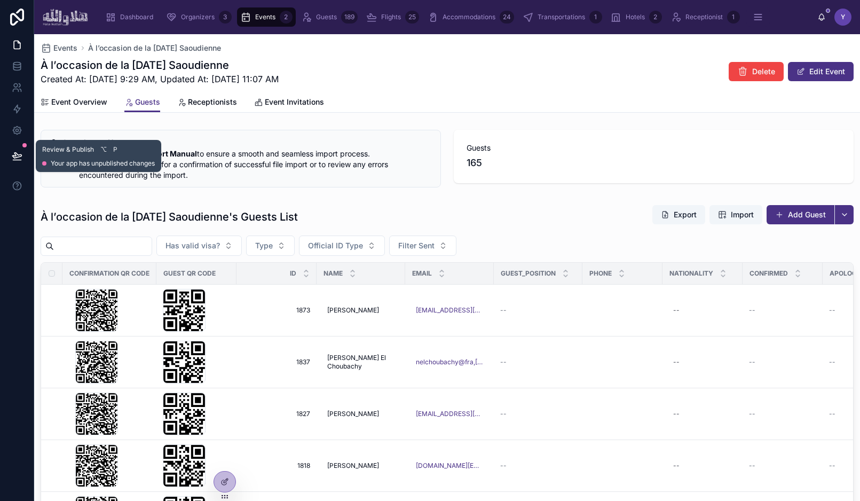
click at [20, 151] on icon at bounding box center [17, 156] width 11 height 11
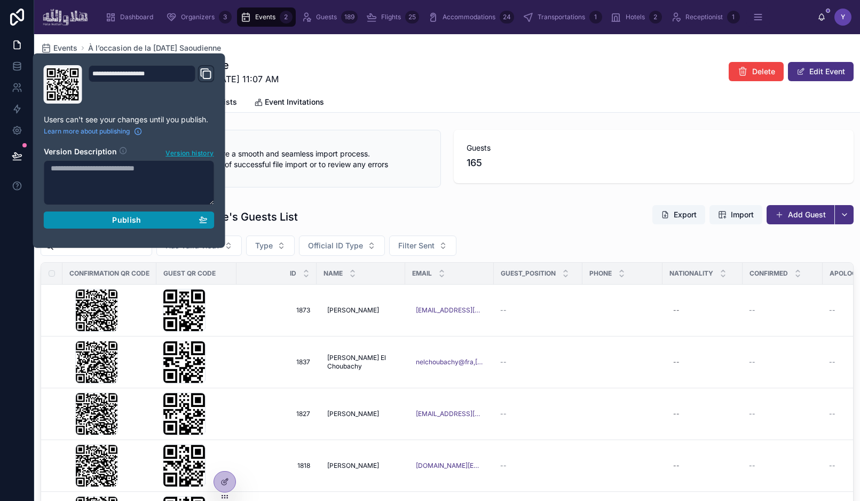
click at [99, 222] on div "Publish" at bounding box center [129, 220] width 157 height 10
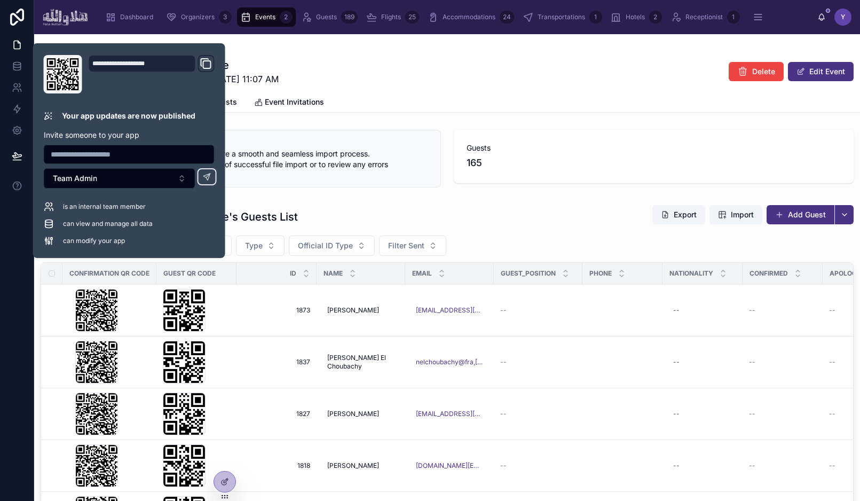
click at [379, 83] on div "À l’occasion de la [DATE] Saoudienne Created At: [DATE] 9:29 AM, Updated At: [D…" at bounding box center [447, 72] width 813 height 28
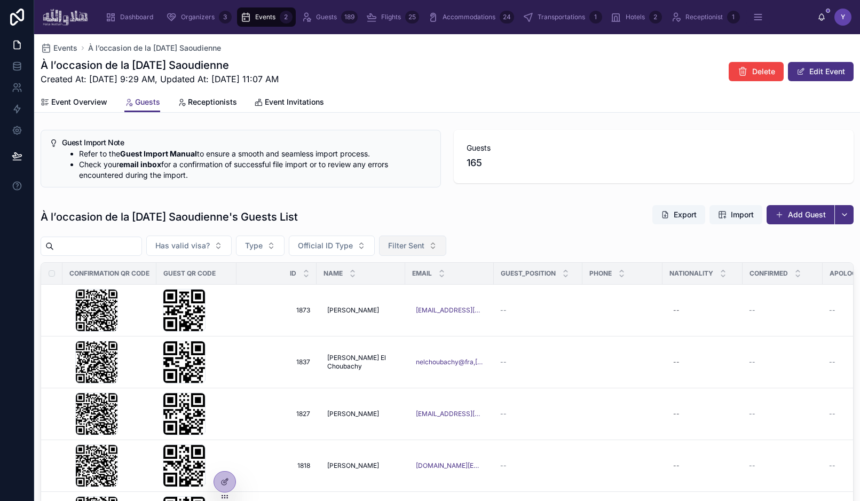
click at [411, 248] on span "Filter Sent" at bounding box center [406, 245] width 36 height 11
click at [409, 316] on div "Yes" at bounding box center [421, 322] width 128 height 17
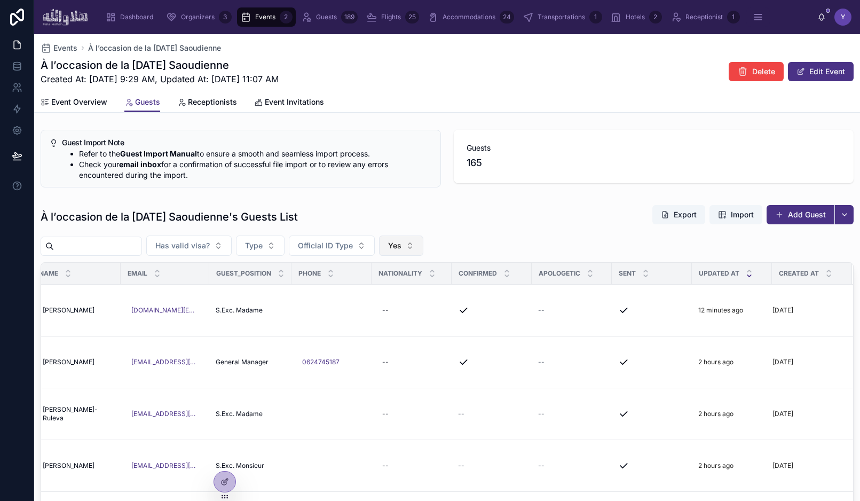
click at [401, 244] on span "Yes" at bounding box center [394, 245] width 13 height 11
click at [405, 308] on div "No" at bounding box center [409, 305] width 128 height 17
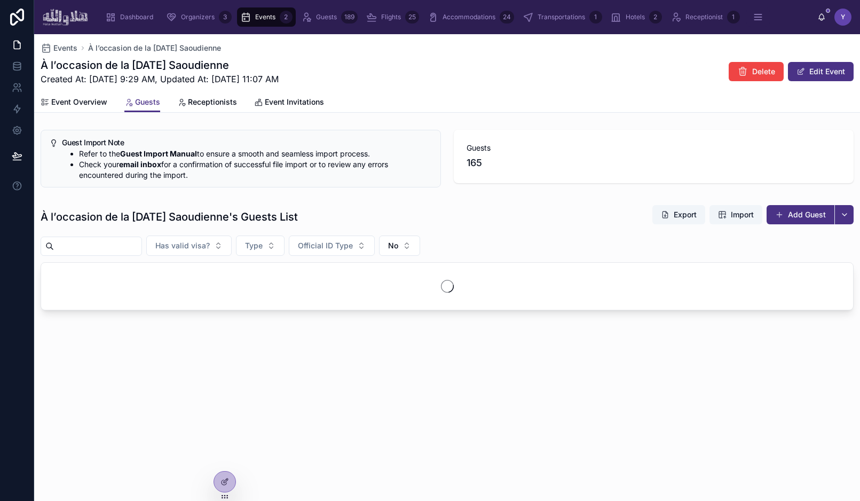
click at [536, 204] on div "À l’occasion de la [DATE] Saoudienne's Guests List Export Import Add Guest" at bounding box center [447, 216] width 813 height 25
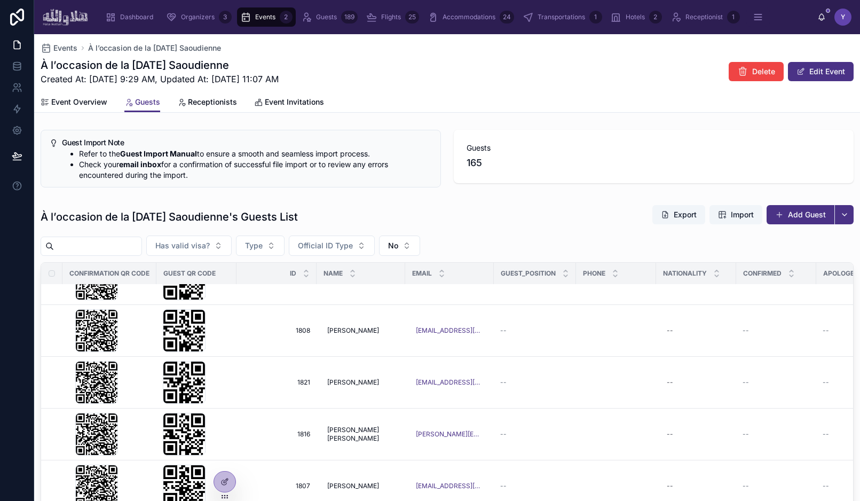
scroll to position [210, 0]
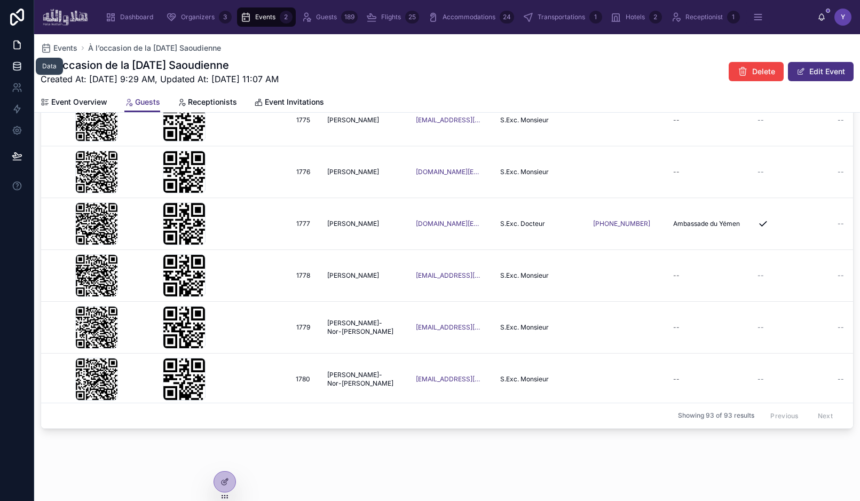
click at [21, 65] on icon at bounding box center [17, 66] width 11 height 11
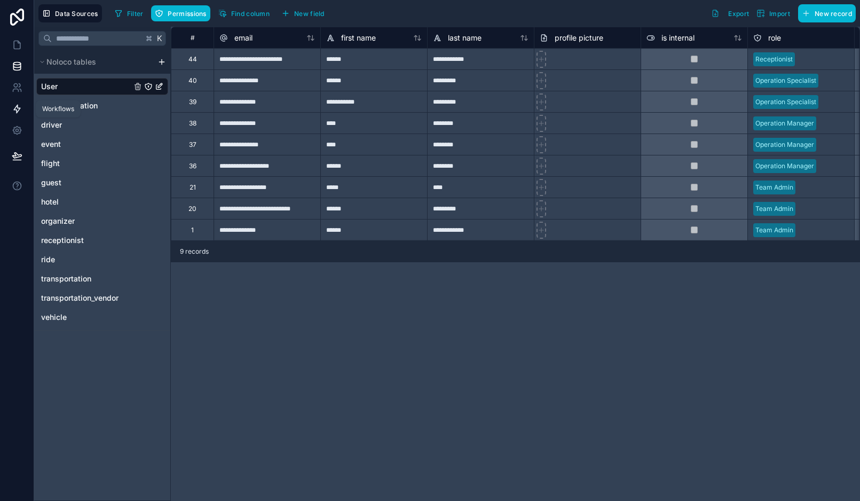
click at [18, 111] on icon at bounding box center [17, 109] width 6 height 8
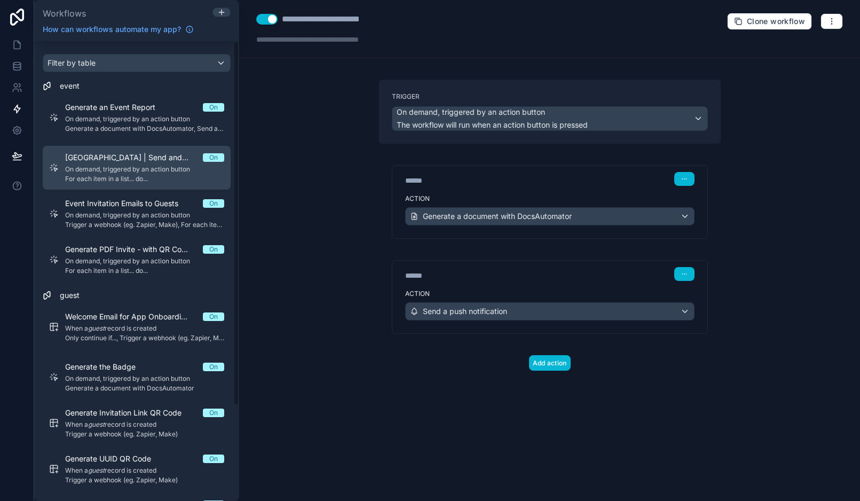
click at [123, 169] on span "On demand, triggered by an action button" at bounding box center [144, 169] width 159 height 9
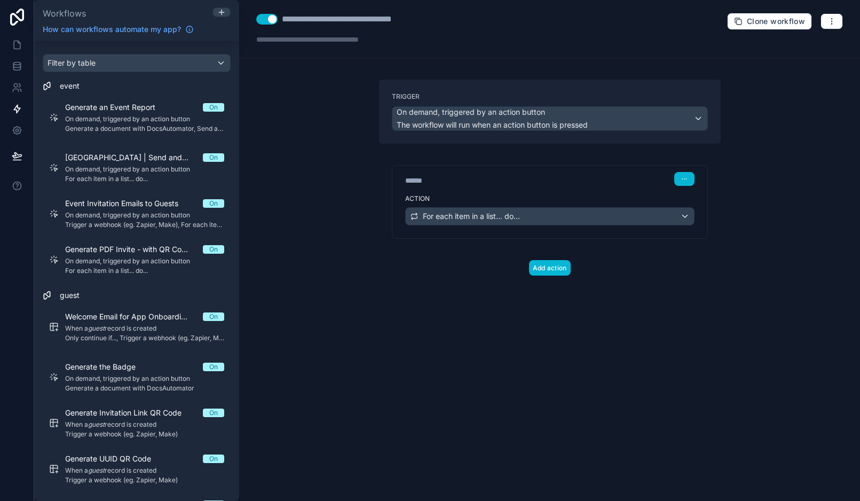
click at [469, 179] on div "******" at bounding box center [485, 180] width 160 height 11
click at [492, 188] on div "****** Step 1" at bounding box center [549, 177] width 315 height 25
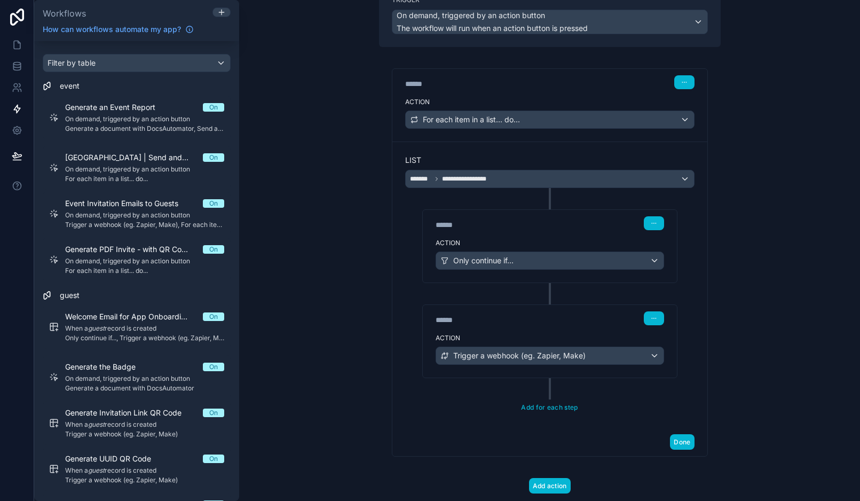
scroll to position [123, 0]
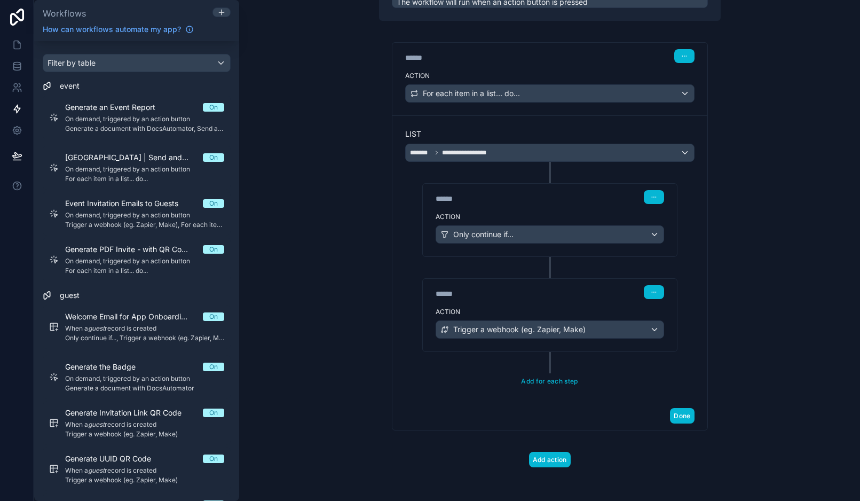
click at [508, 196] on div "******" at bounding box center [516, 198] width 160 height 11
click at [489, 208] on div "Action Only continue if..." at bounding box center [550, 232] width 254 height 48
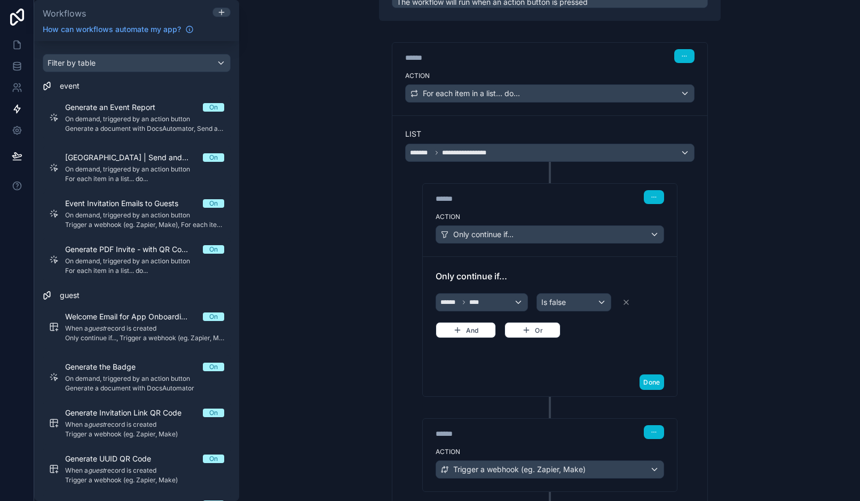
click at [403, 378] on div "**********" at bounding box center [549, 328] width 315 height 426
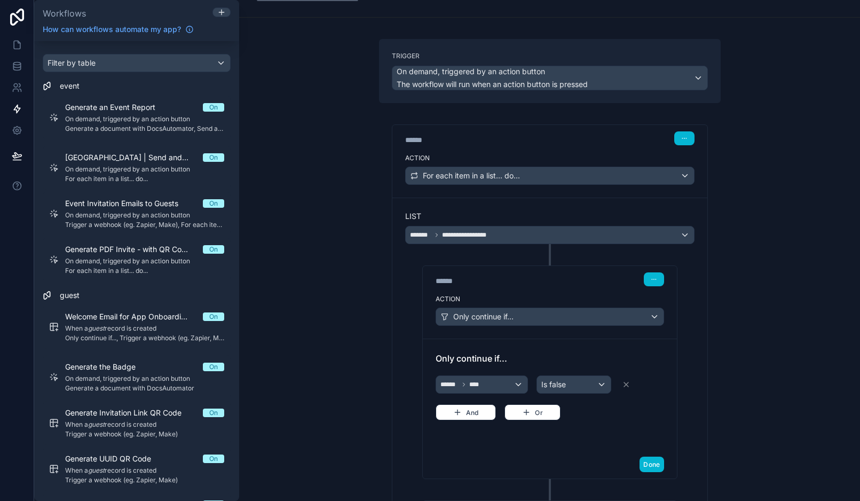
scroll to position [0, 0]
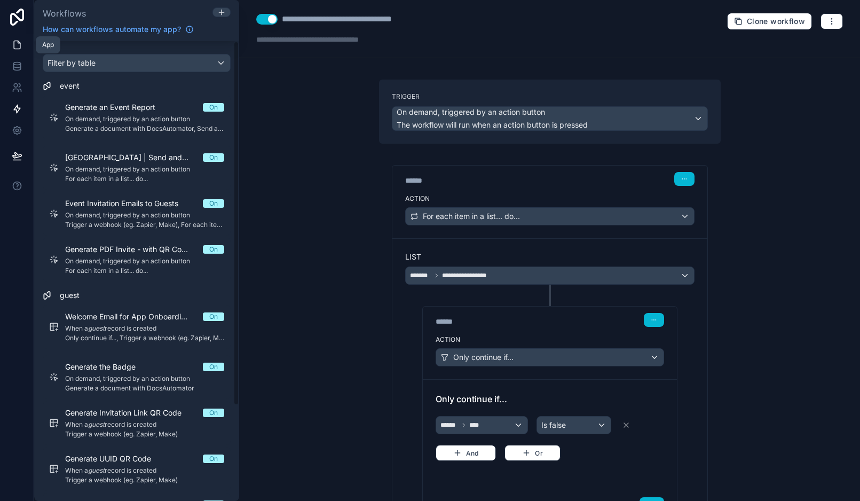
click at [15, 45] on icon at bounding box center [17, 45] width 11 height 11
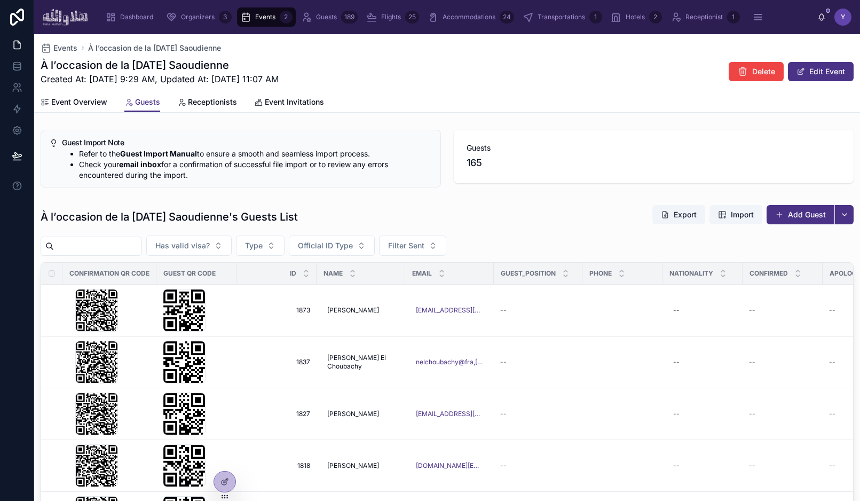
click at [647, 78] on div "À l’occasion de la [DATE] Saoudienne Created At: [DATE] 9:29 AM, Updated At: [D…" at bounding box center [447, 72] width 813 height 28
click at [214, 102] on span "Receptionists" at bounding box center [212, 102] width 49 height 11
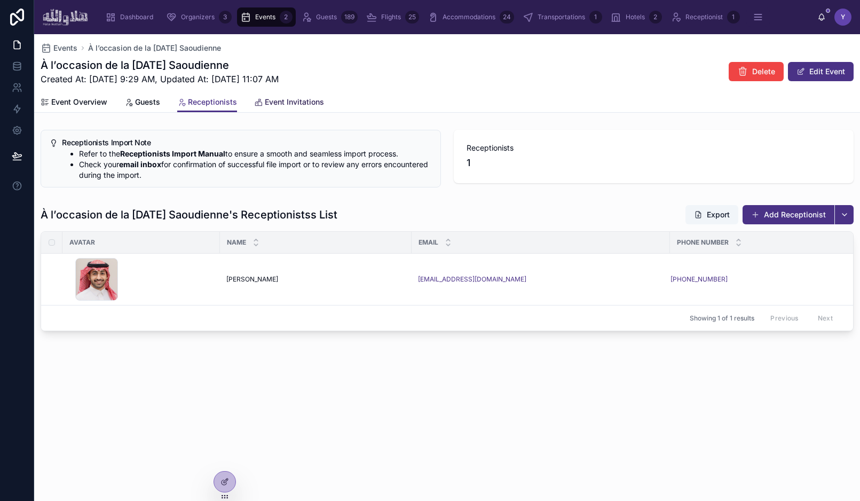
click at [278, 97] on span "Event Invitations" at bounding box center [294, 102] width 59 height 11
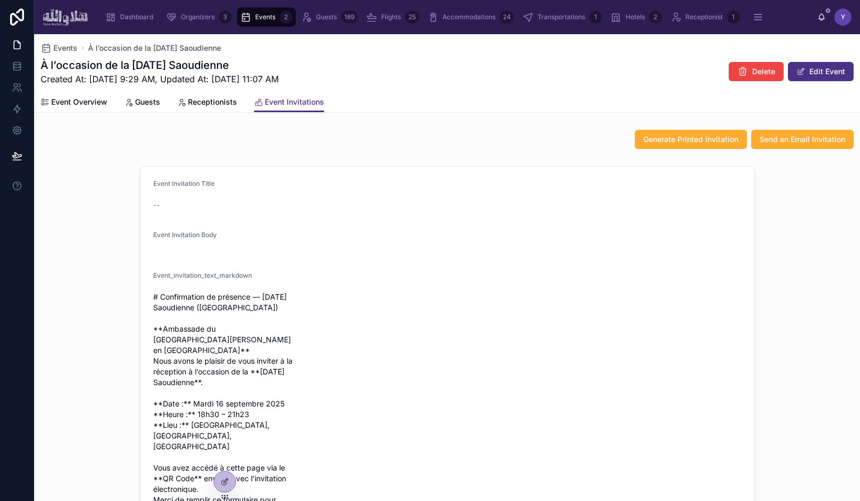
click at [808, 187] on div "Event Invitation Title -- Event Invitation Body Event_invitation_text_markdown …" at bounding box center [447, 370] width 826 height 417
click at [803, 198] on div "Event Invitation Title -- Event Invitation Body Event_invitation_text_markdown …" at bounding box center [447, 370] width 826 height 417
click at [802, 132] on button "Send an Email Invitation" at bounding box center [802, 139] width 102 height 19
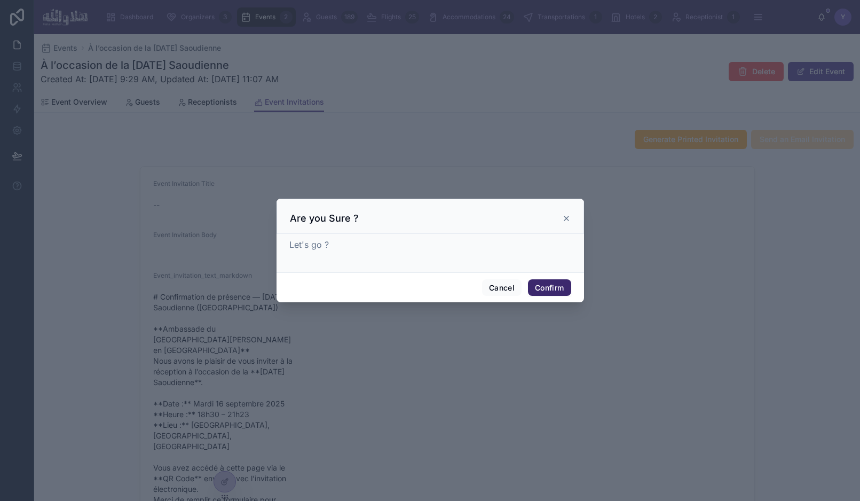
click at [543, 286] on button "Confirm" at bounding box center [549, 287] width 43 height 17
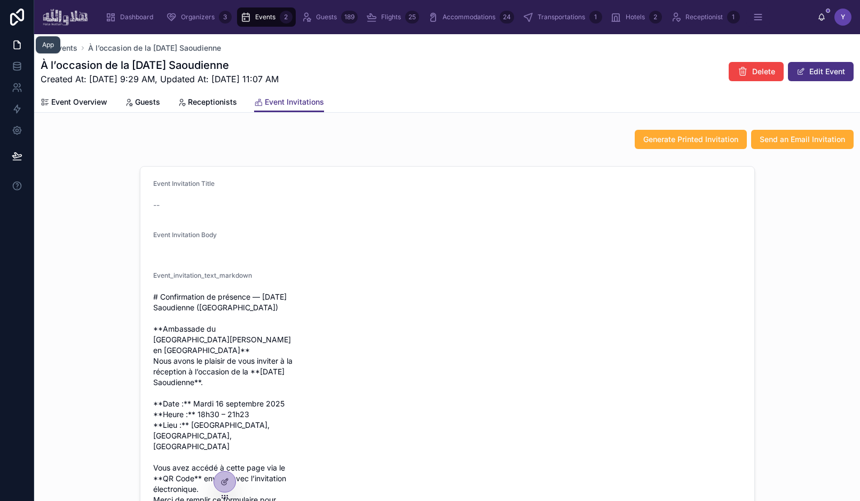
click at [16, 46] on icon at bounding box center [17, 45] width 11 height 11
click at [196, 16] on span "Organizers" at bounding box center [198, 17] width 34 height 9
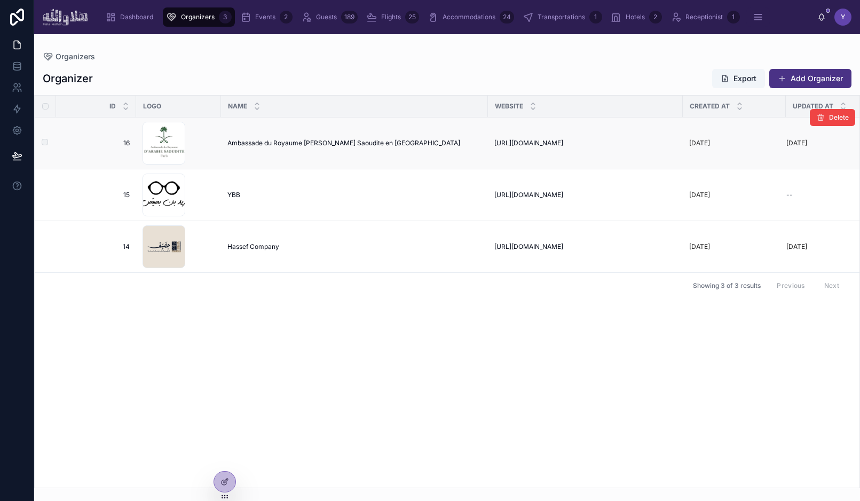
click at [291, 141] on span "Ambassade du Royaume d’Arabie Saoudite en France" at bounding box center [343, 143] width 233 height 9
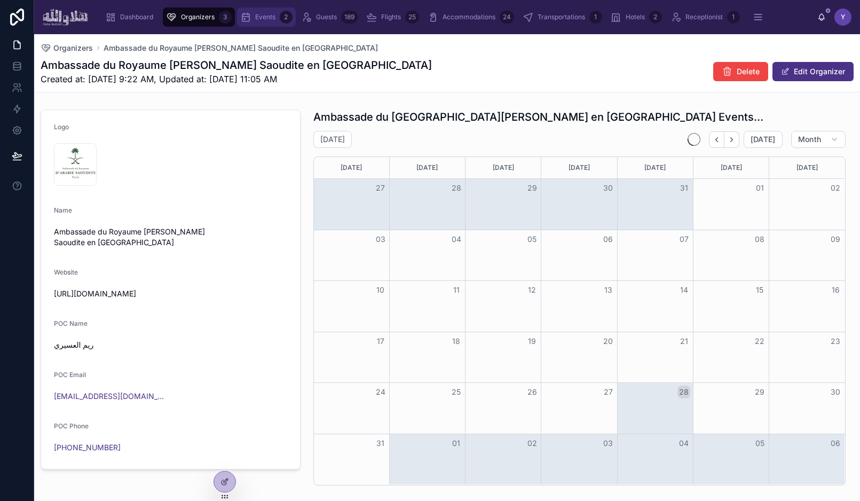
click at [265, 18] on span "Events" at bounding box center [265, 17] width 20 height 9
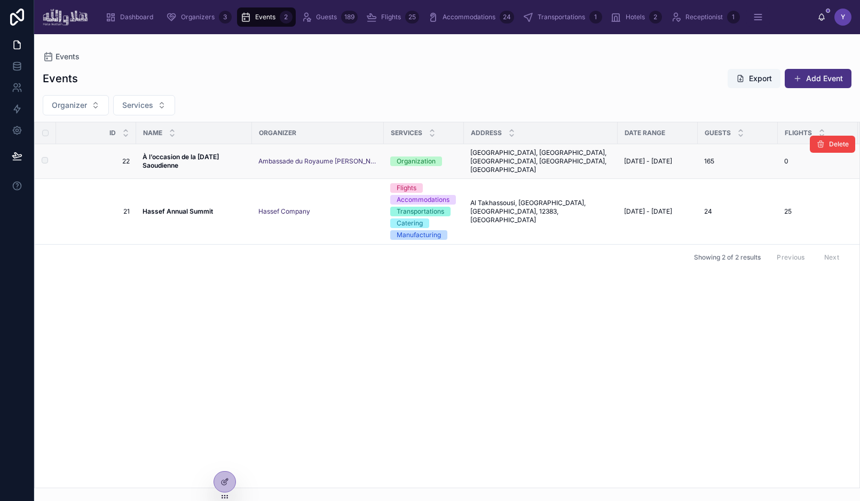
click at [183, 157] on span "À l’occasion de la [DATE] Saoudienne" at bounding box center [194, 161] width 103 height 17
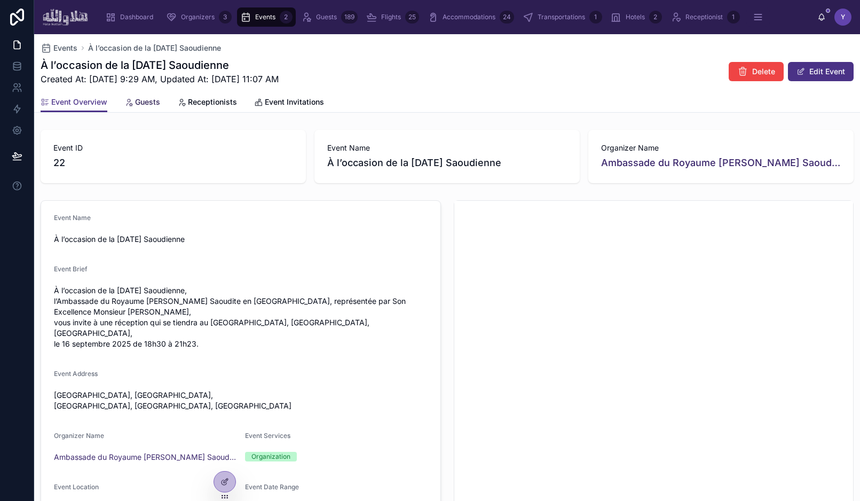
click at [153, 94] on link "Guests" at bounding box center [142, 102] width 36 height 21
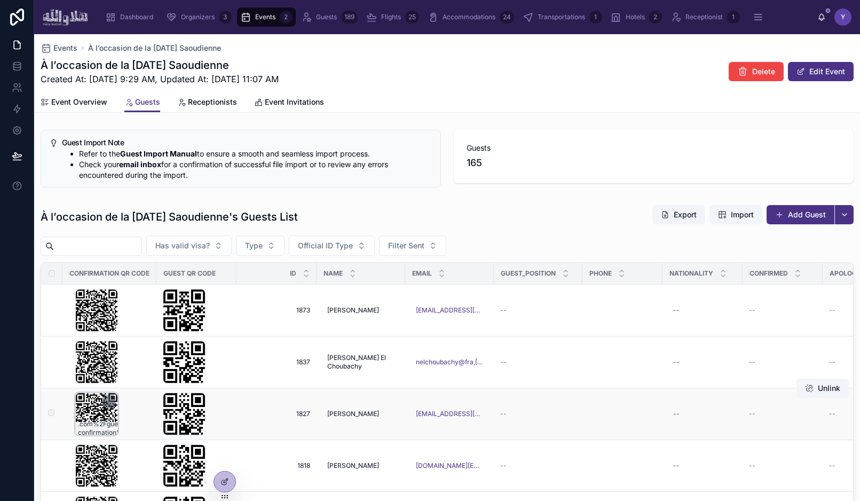
click at [94, 413] on div "?size=600x600&data=https%3A%2F%2Fportal.halawallh .com%2Fguest-confirmation%2Fv…" at bounding box center [96, 413] width 43 height 43
